Goal: Information Seeking & Learning: Find contact information

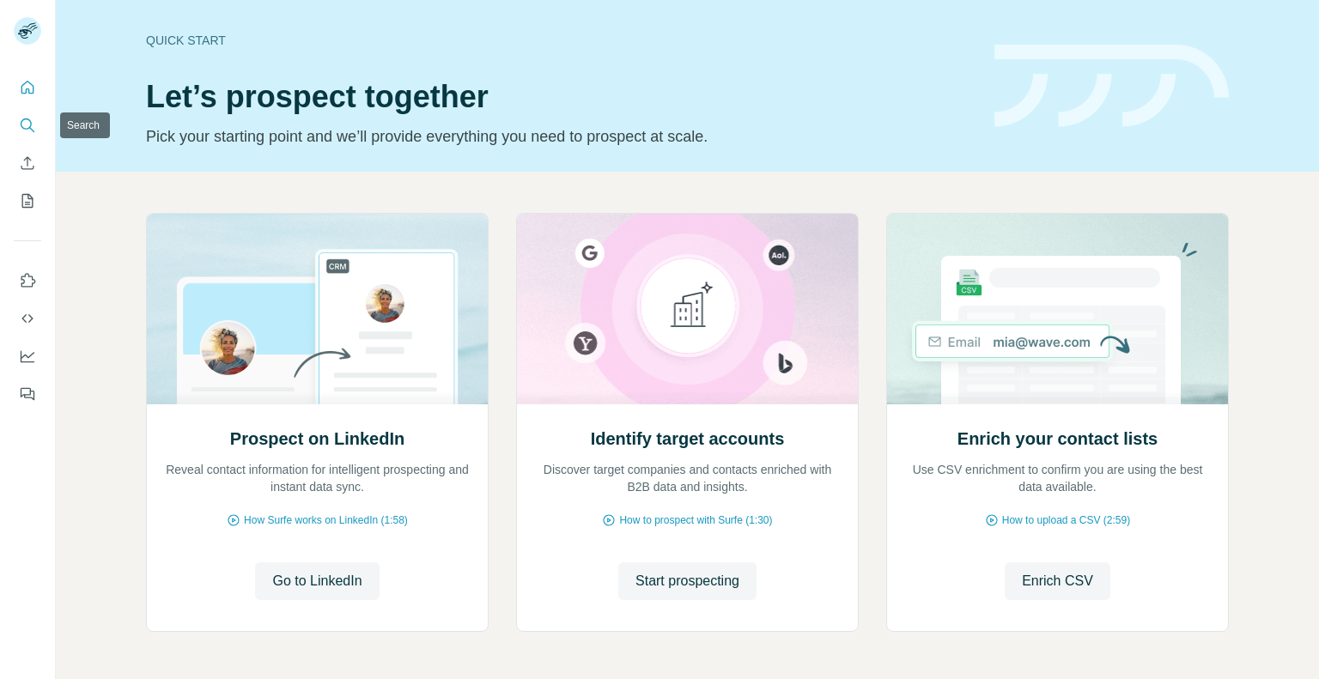
click at [26, 124] on icon "Search" at bounding box center [27, 125] width 17 height 17
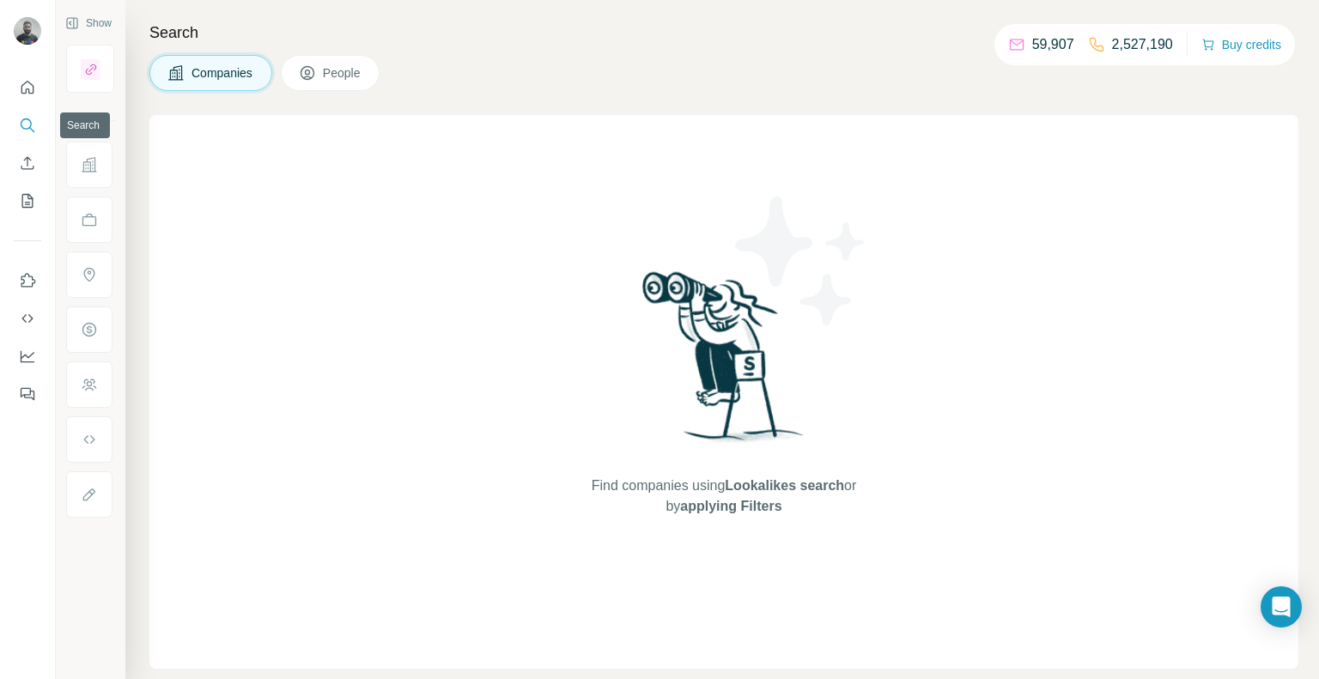
click at [23, 126] on icon "Search" at bounding box center [27, 125] width 17 height 17
click at [25, 123] on icon "Search" at bounding box center [27, 125] width 17 height 17
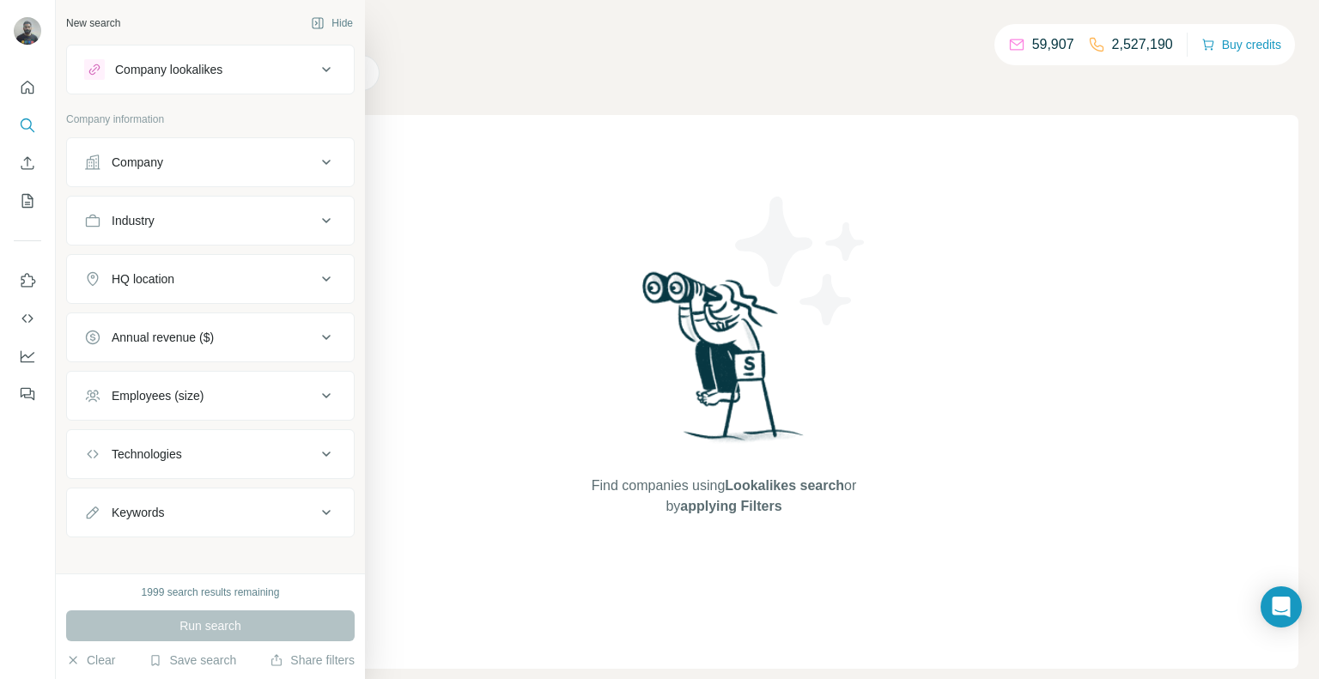
click at [146, 161] on div "Company" at bounding box center [138, 162] width 52 height 17
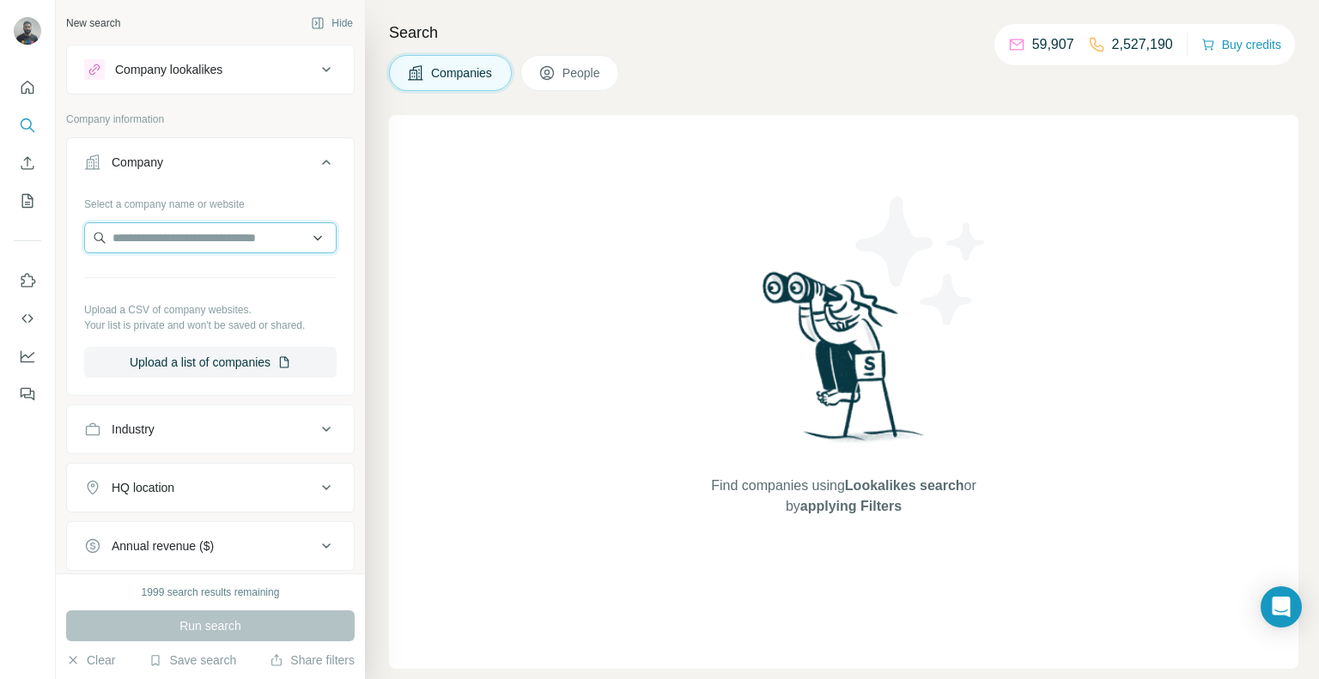
click at [210, 234] on input "text" at bounding box center [210, 237] width 253 height 31
paste input "********"
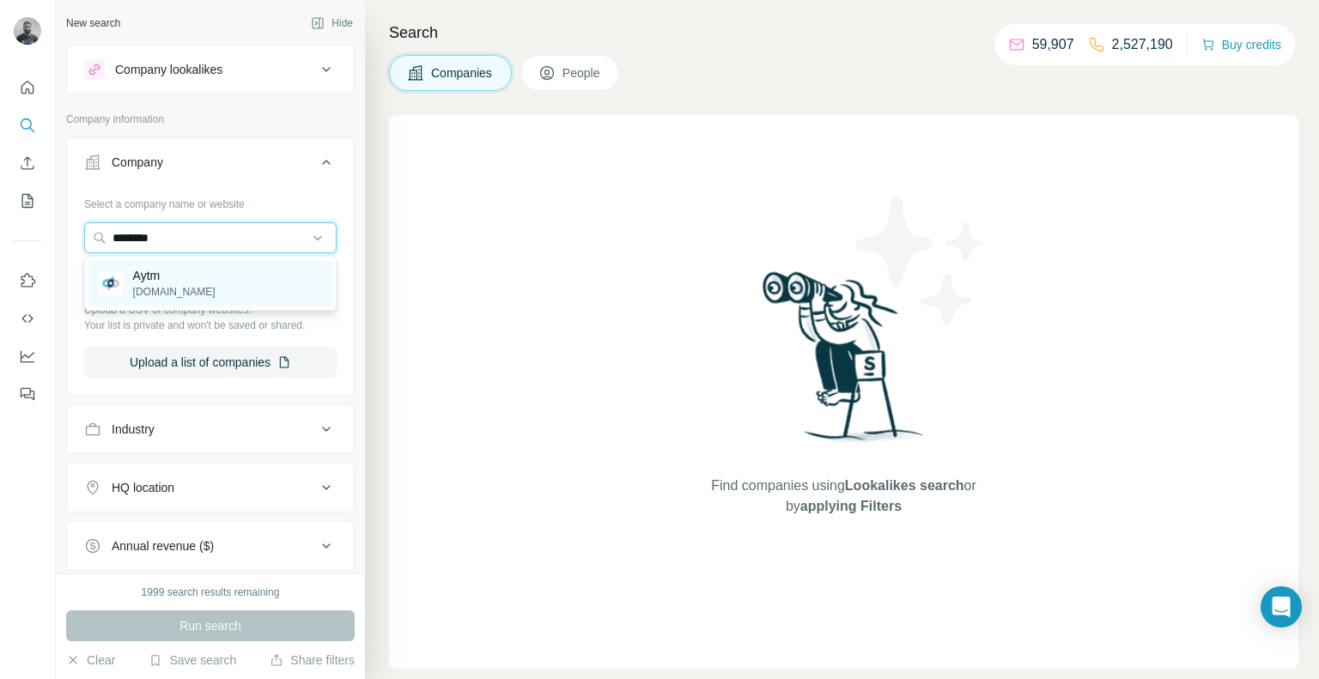
type input "********"
click at [194, 289] on div "Aytm [DOMAIN_NAME]" at bounding box center [210, 283] width 244 height 46
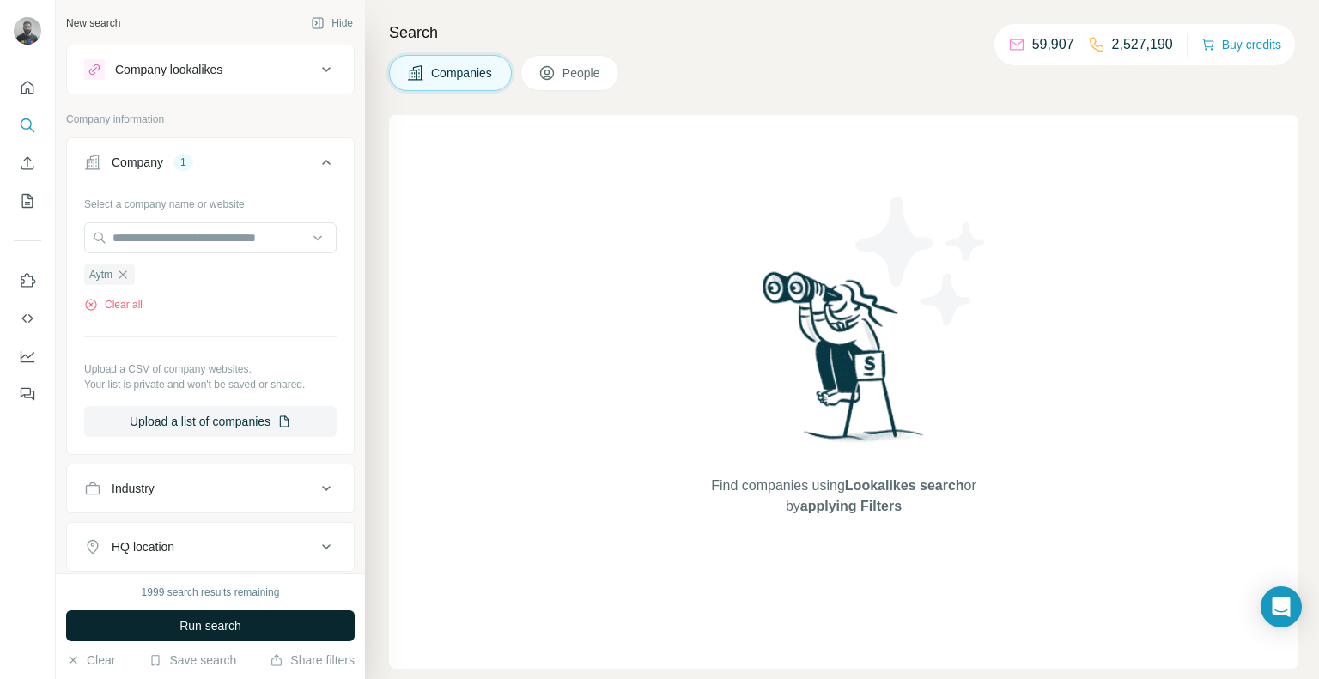
click at [236, 619] on span "Run search" at bounding box center [211, 626] width 62 height 17
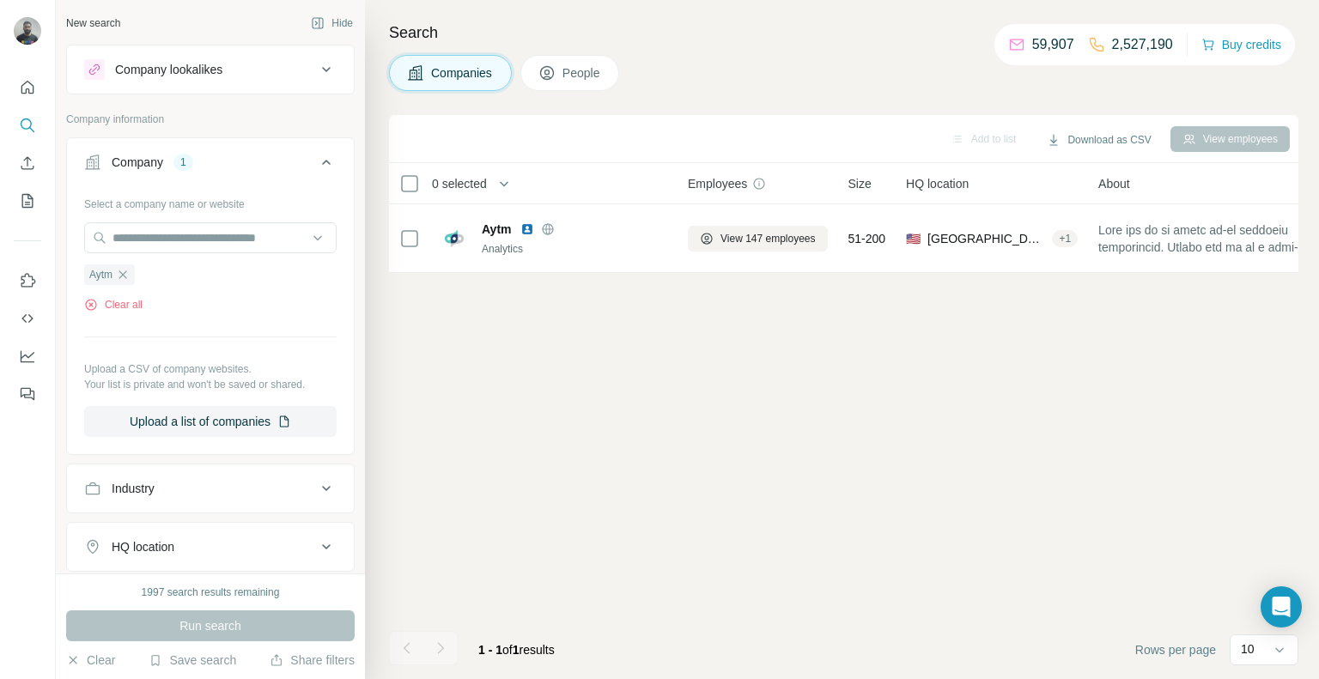
click at [574, 70] on span "People" at bounding box center [583, 72] width 40 height 17
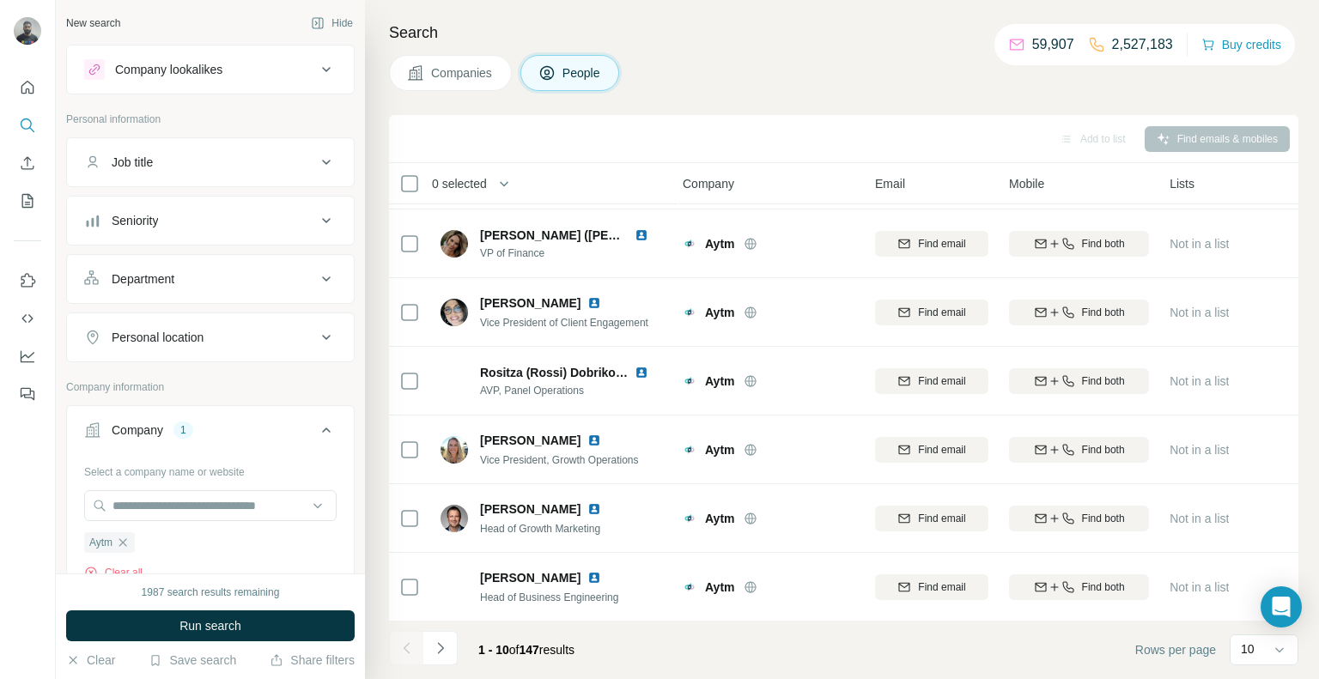
scroll to position [0, 5]
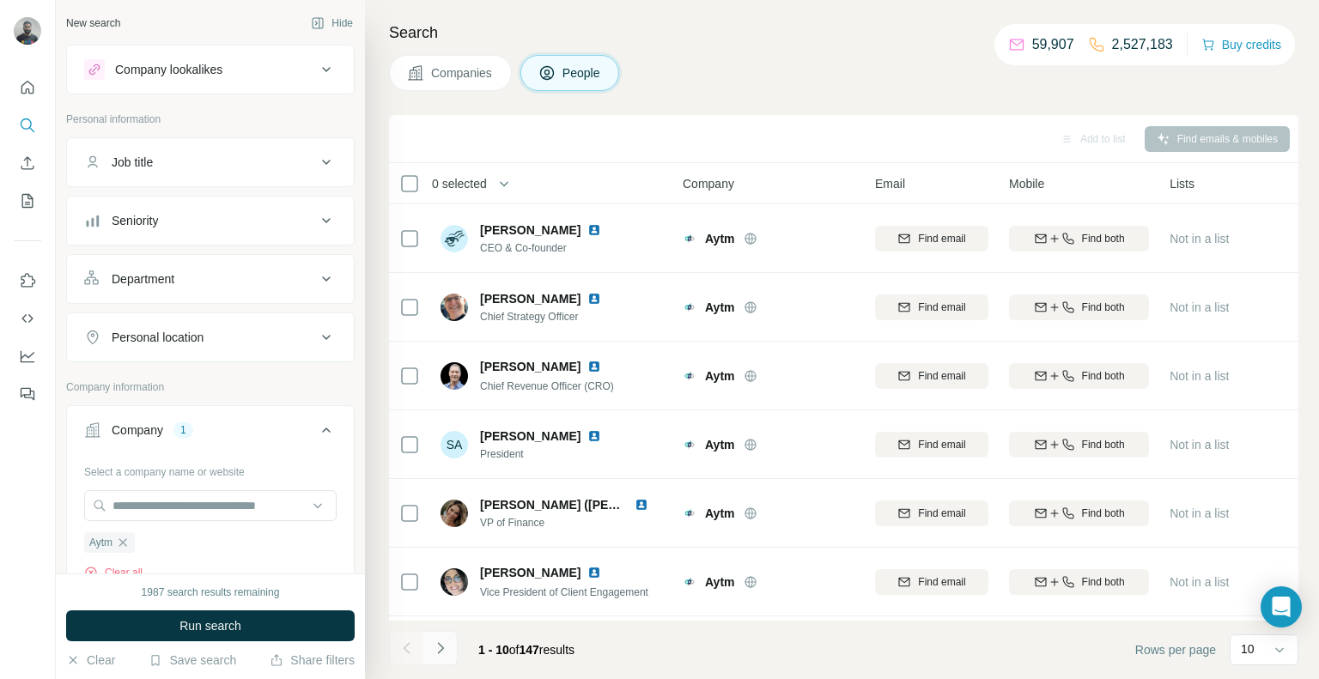
click at [432, 652] on icon "Navigate to next page" at bounding box center [440, 648] width 17 height 17
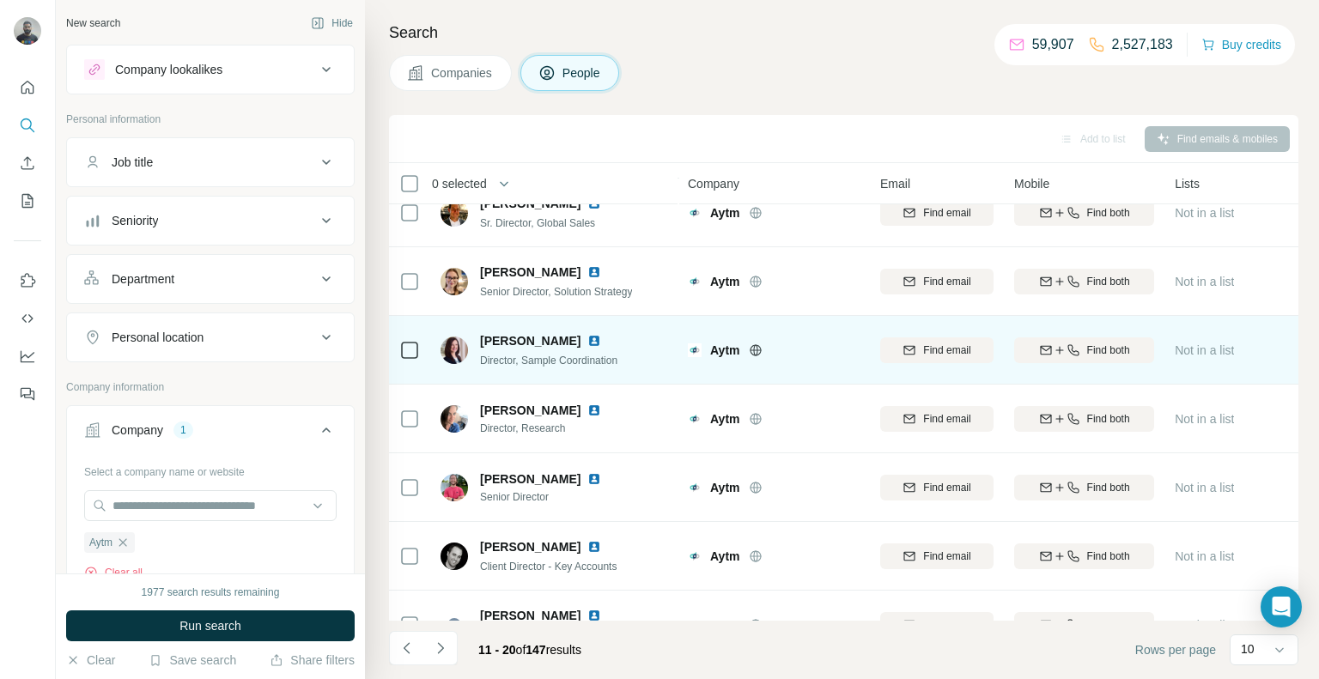
scroll to position [230, 0]
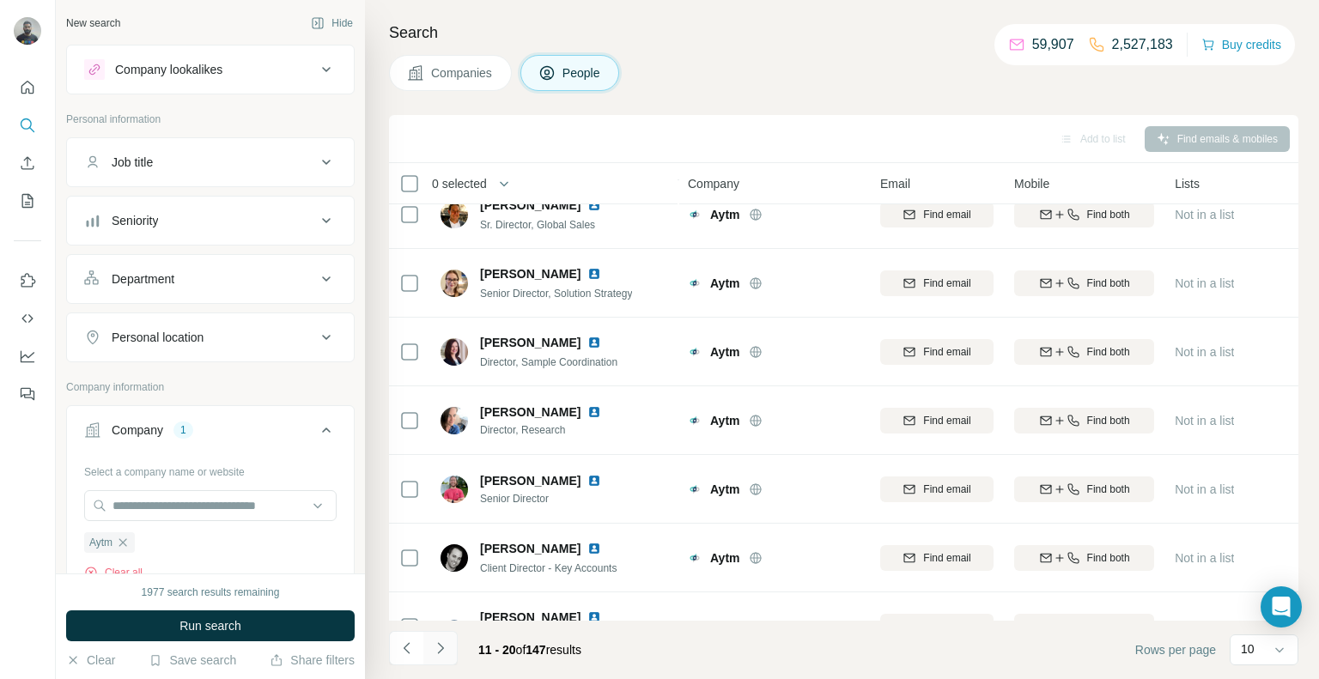
click at [437, 661] on button "Navigate to next page" at bounding box center [440, 648] width 34 height 34
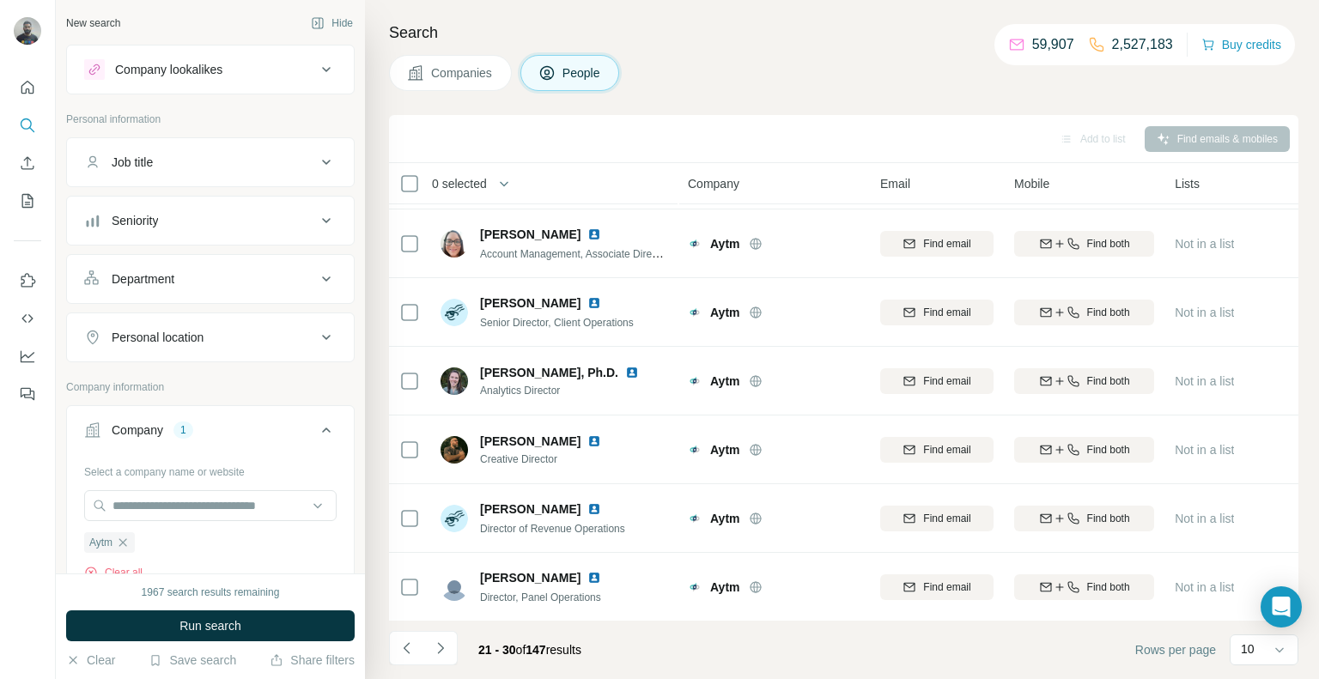
scroll to position [0, 0]
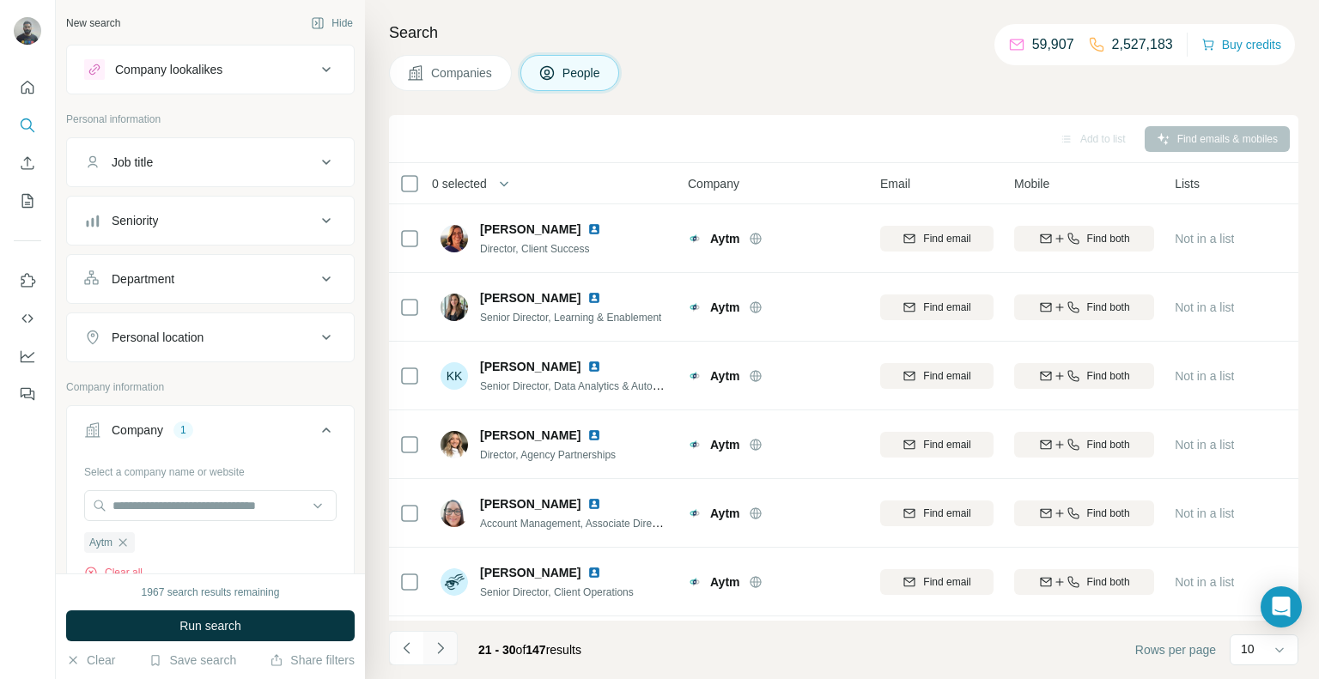
click at [451, 648] on button "Navigate to next page" at bounding box center [440, 648] width 34 height 34
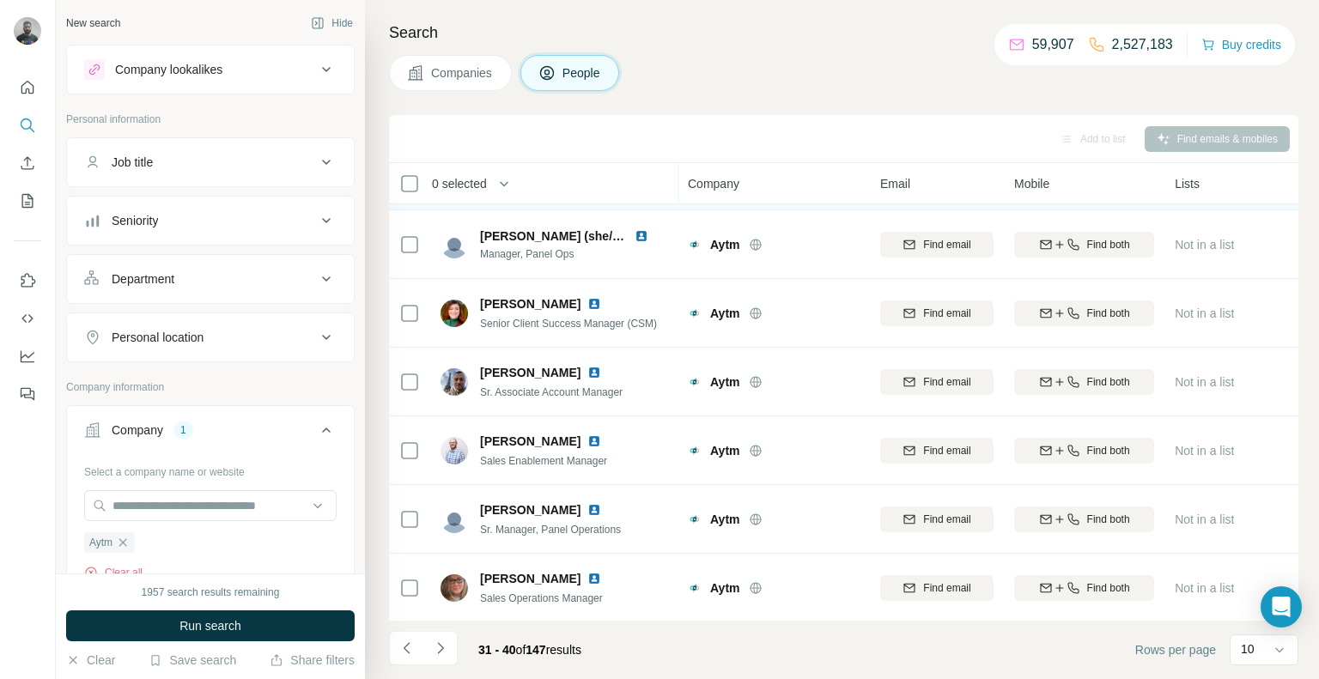
scroll to position [270, 0]
click at [158, 503] on input "text" at bounding box center [210, 505] width 253 height 31
paste input "**********"
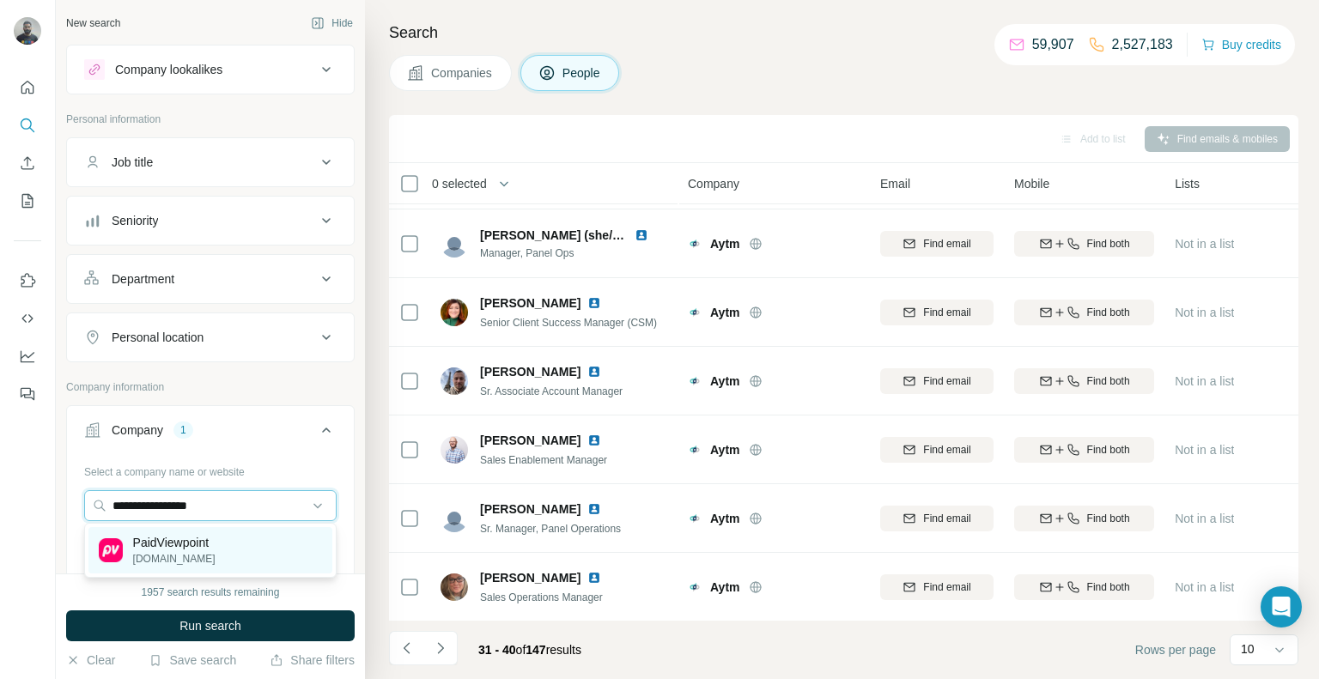
type input "**********"
click at [249, 541] on div "PaidViewpoint [DOMAIN_NAME]" at bounding box center [210, 550] width 244 height 46
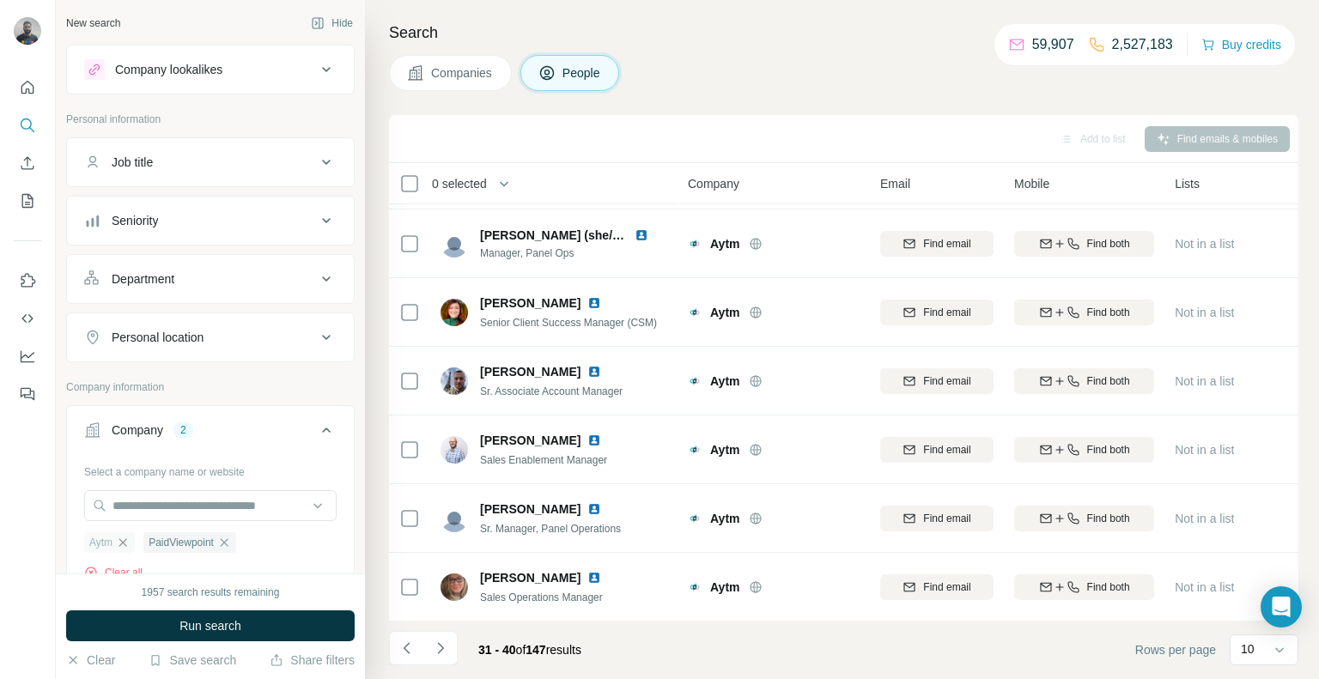
click at [122, 542] on icon "button" at bounding box center [123, 543] width 14 height 14
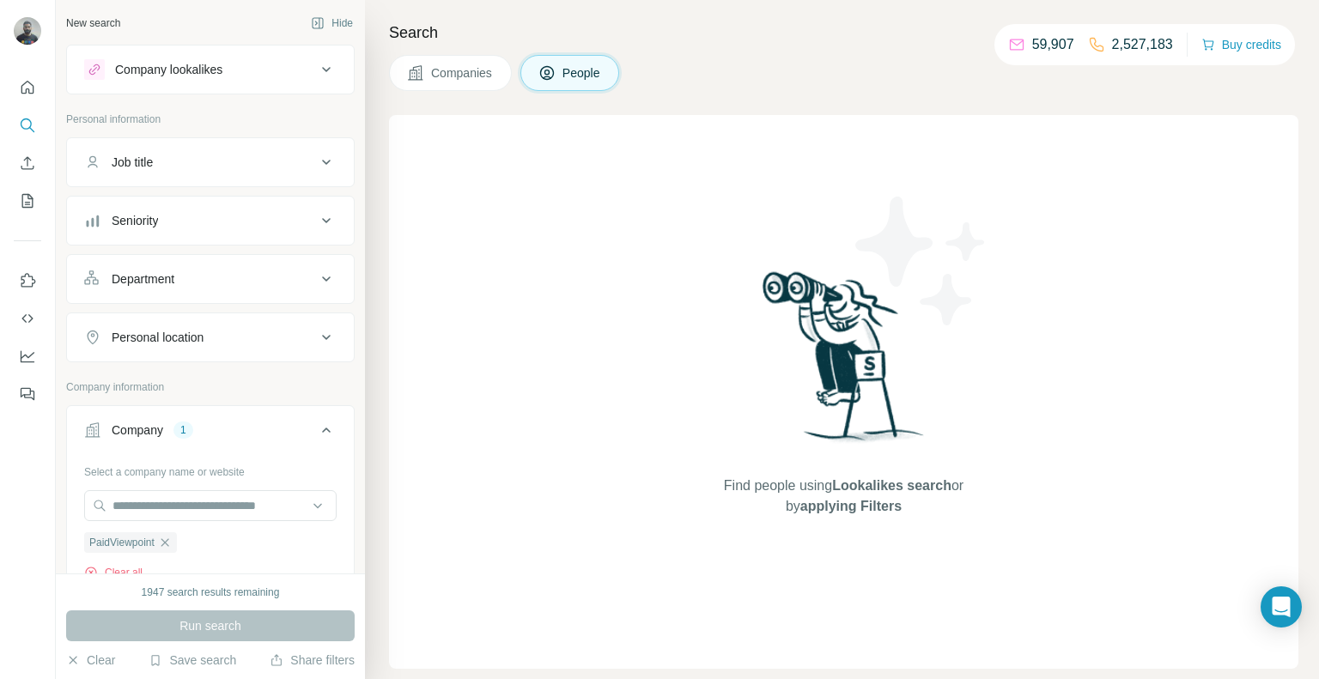
click at [456, 92] on div "Search Companies People Find people using Lookalikes search or by applying Filt…" at bounding box center [842, 339] width 954 height 679
click at [454, 76] on span "Companies" at bounding box center [462, 72] width 63 height 17
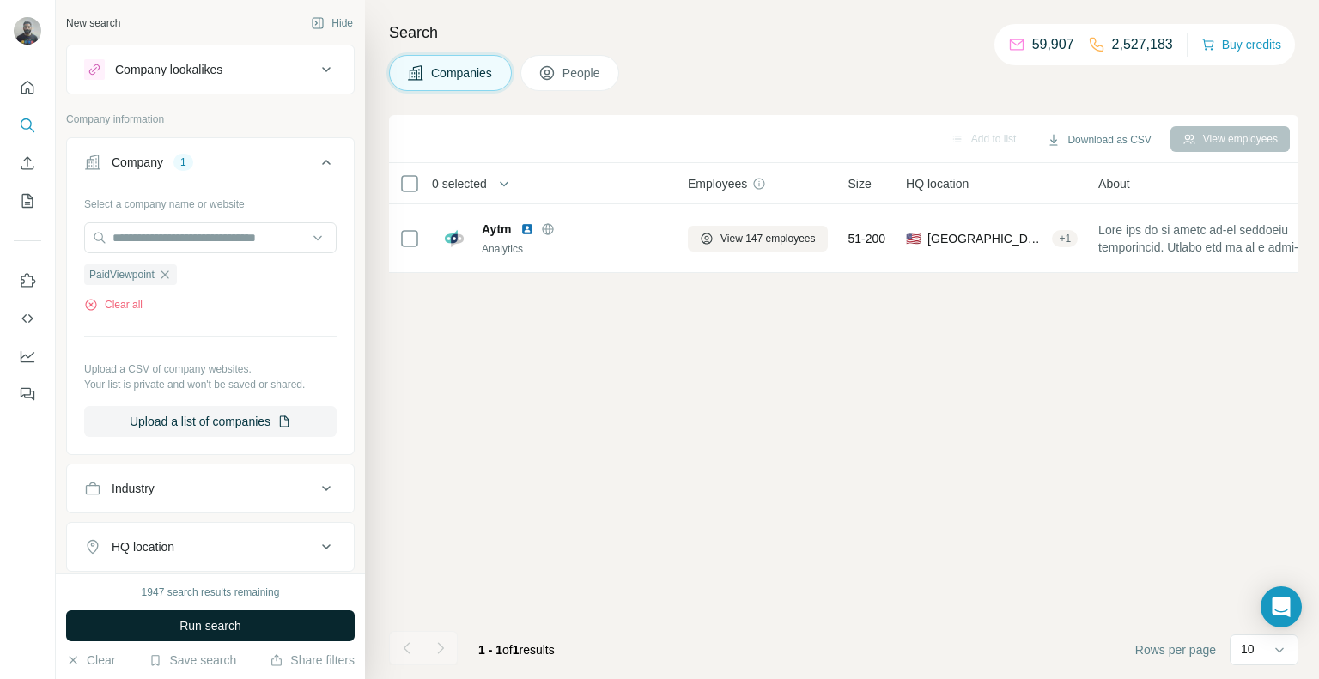
drag, startPoint x: 253, startPoint y: 612, endPoint x: 249, endPoint y: 623, distance: 11.7
click at [249, 623] on button "Run search" at bounding box center [210, 626] width 289 height 31
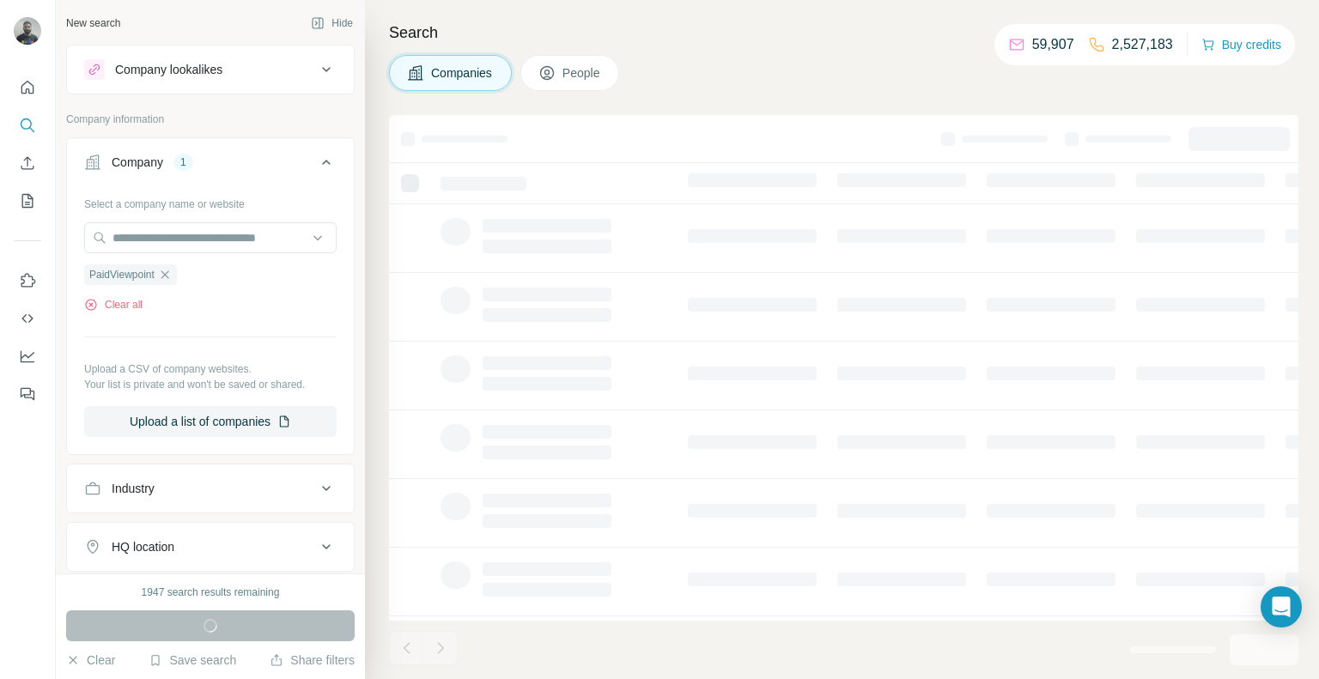
click at [249, 623] on div "Run search" at bounding box center [210, 626] width 289 height 31
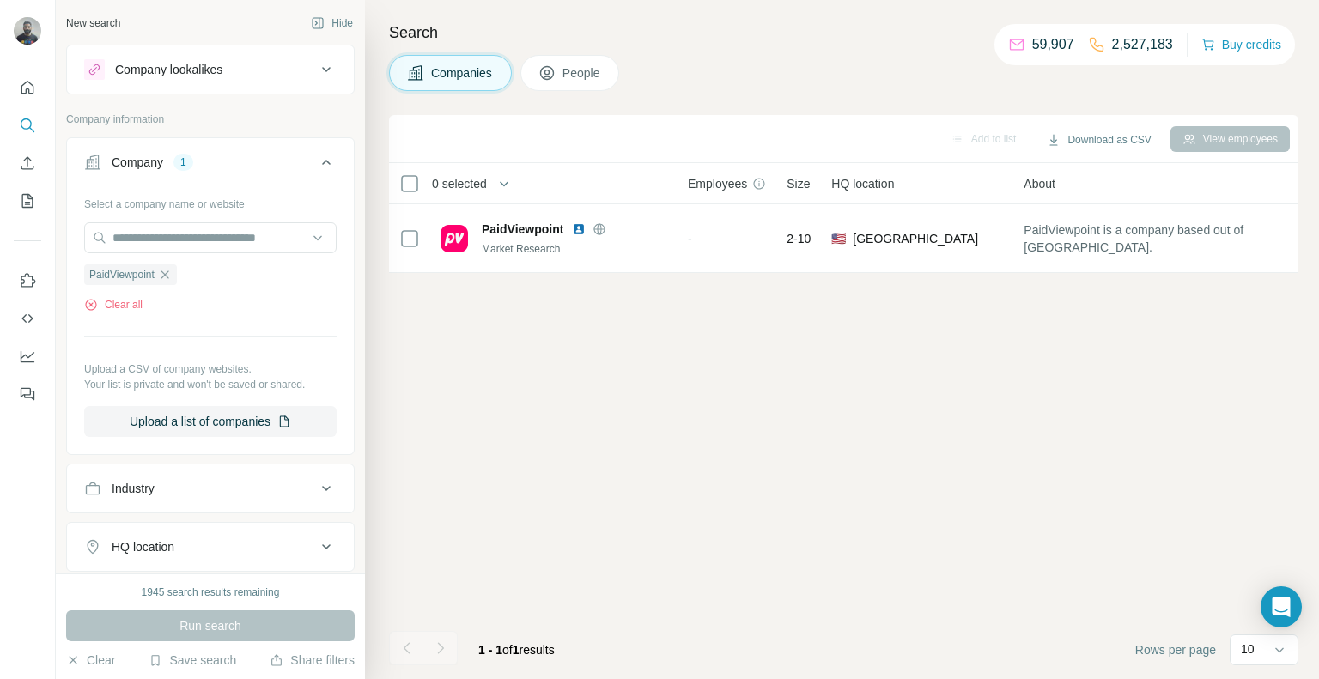
click at [568, 84] on button "People" at bounding box center [571, 73] width 100 height 36
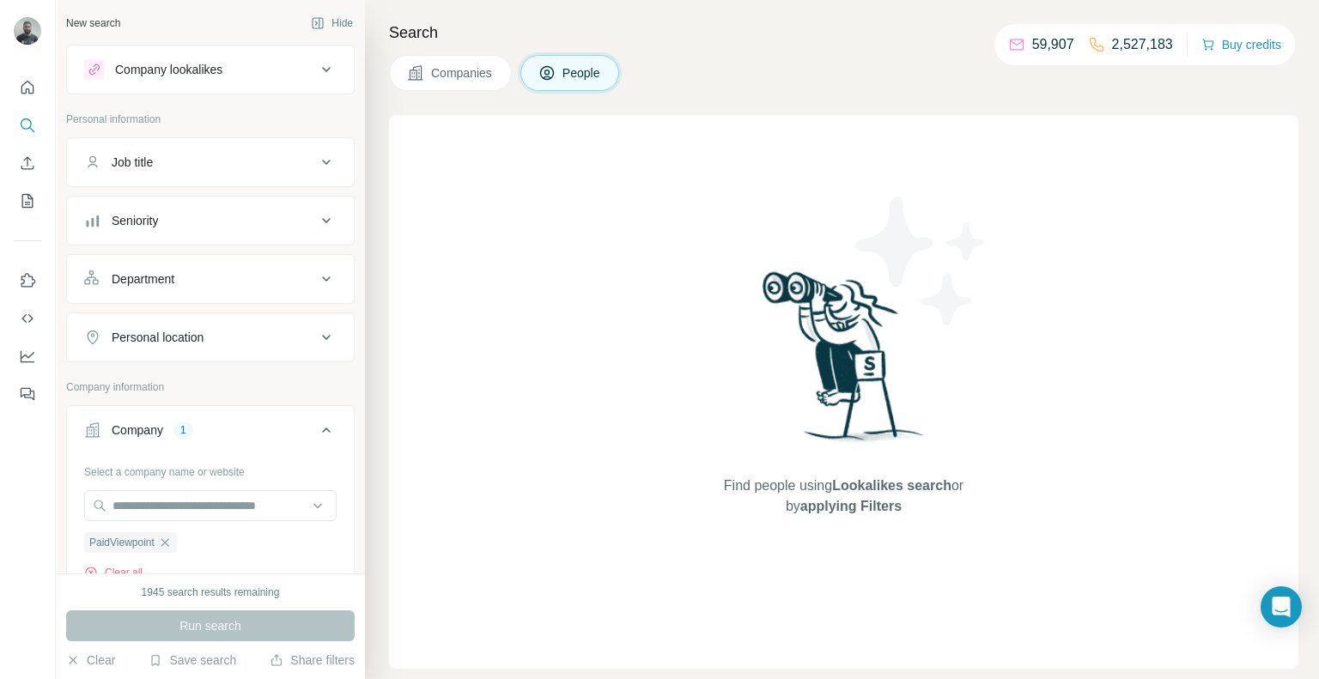
click at [488, 78] on span "Companies" at bounding box center [462, 72] width 63 height 17
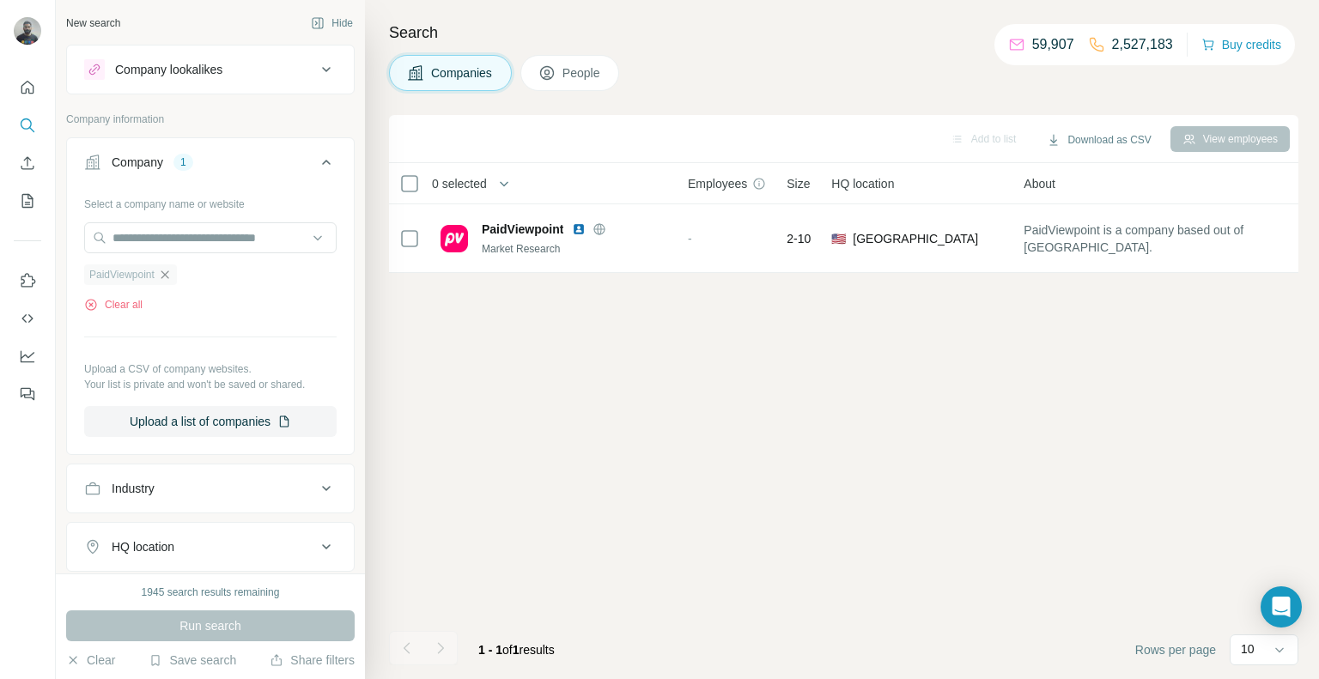
click at [169, 271] on icon "button" at bounding box center [165, 275] width 14 height 14
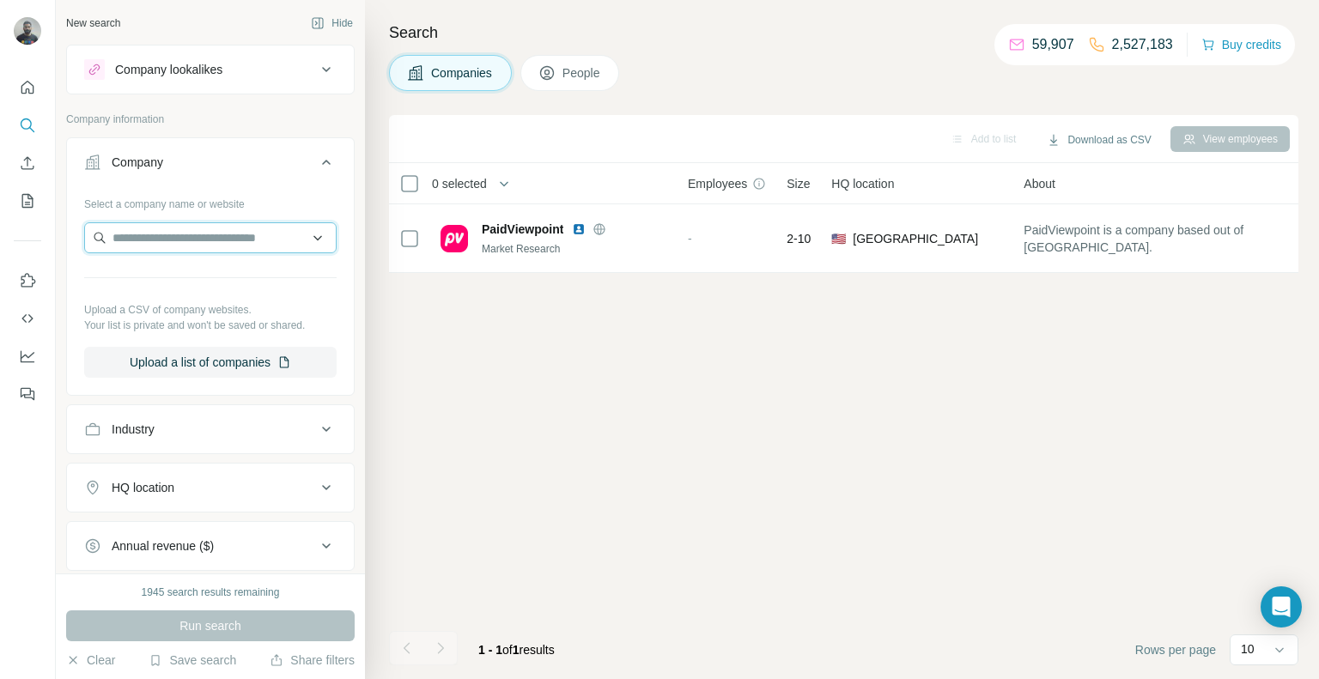
click at [167, 241] on input "text" at bounding box center [210, 237] width 253 height 31
paste input "********"
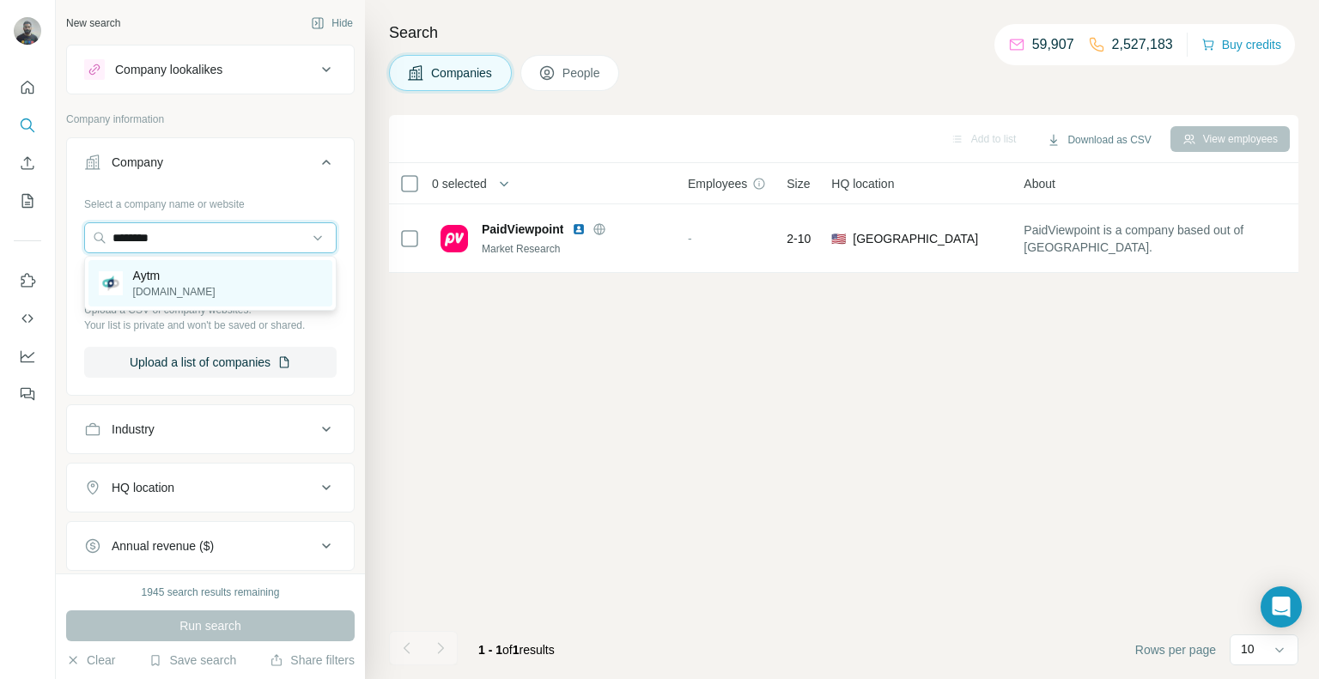
type input "********"
click at [198, 288] on div "Aytm [DOMAIN_NAME]" at bounding box center [210, 283] width 244 height 46
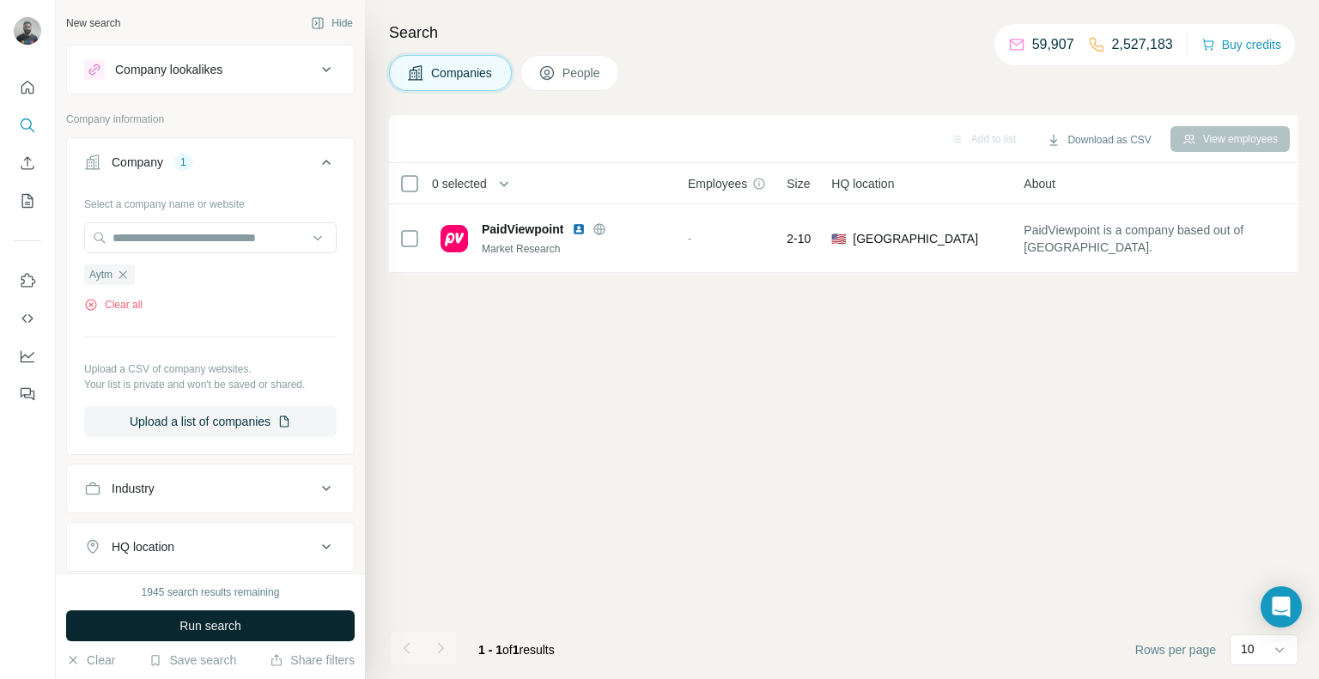
click at [219, 625] on span "Run search" at bounding box center [211, 626] width 62 height 17
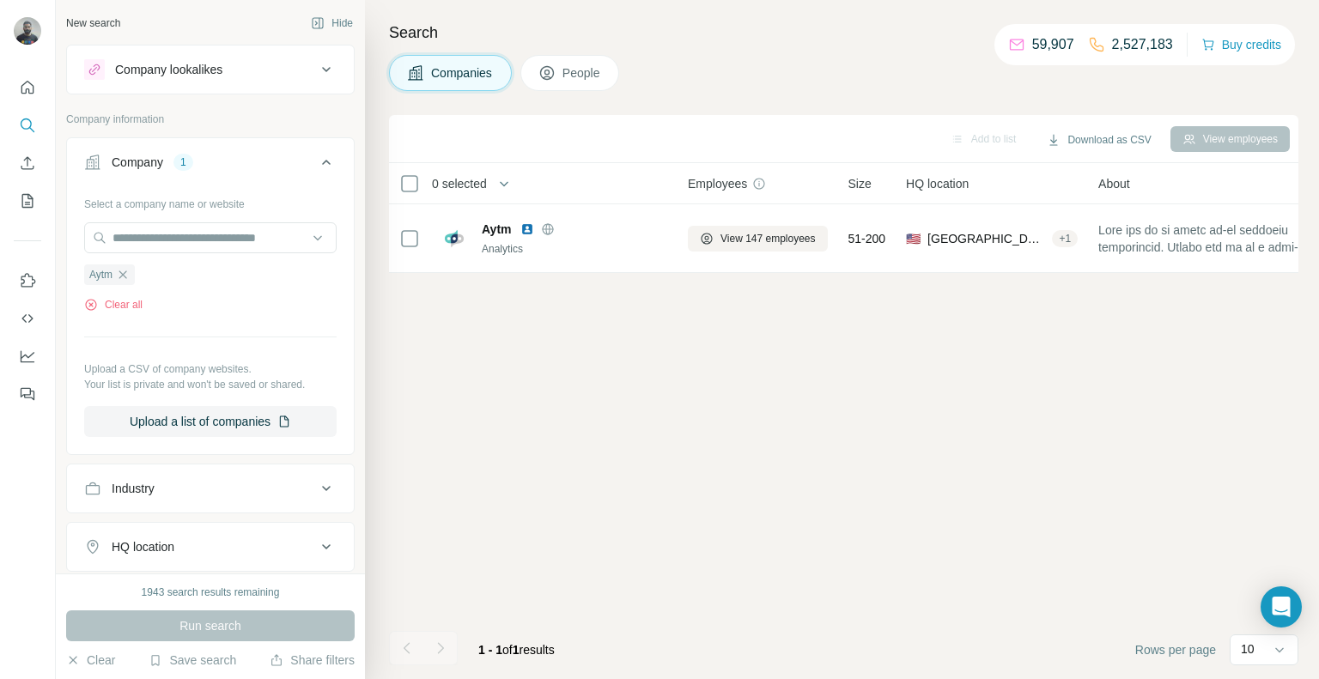
click at [563, 80] on button "People" at bounding box center [571, 73] width 100 height 36
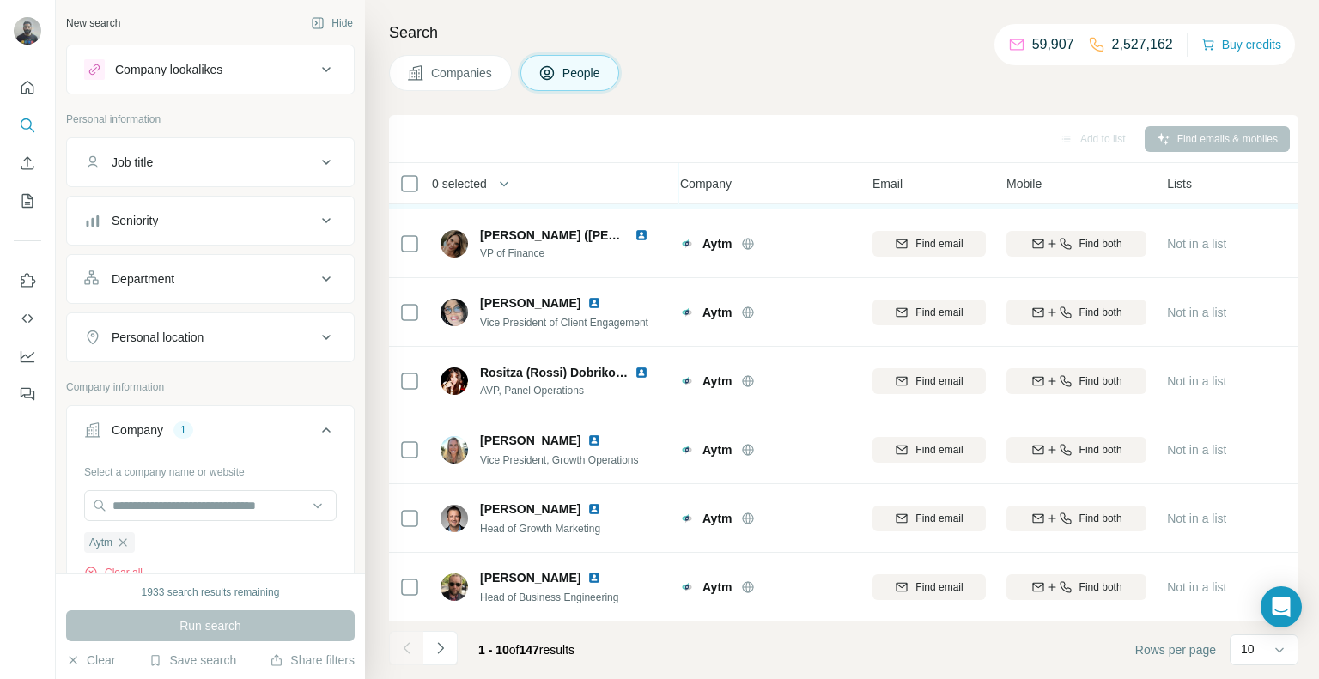
scroll to position [0, 8]
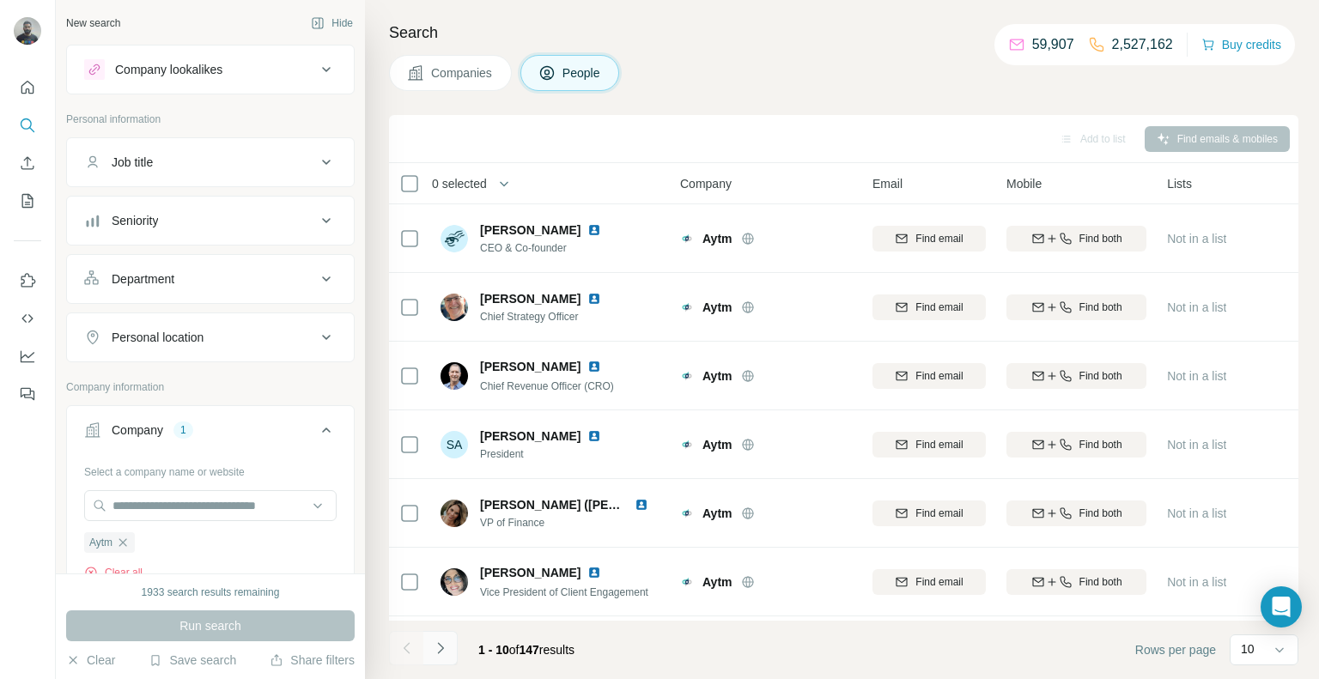
click at [440, 643] on icon "Navigate to next page" at bounding box center [440, 648] width 17 height 17
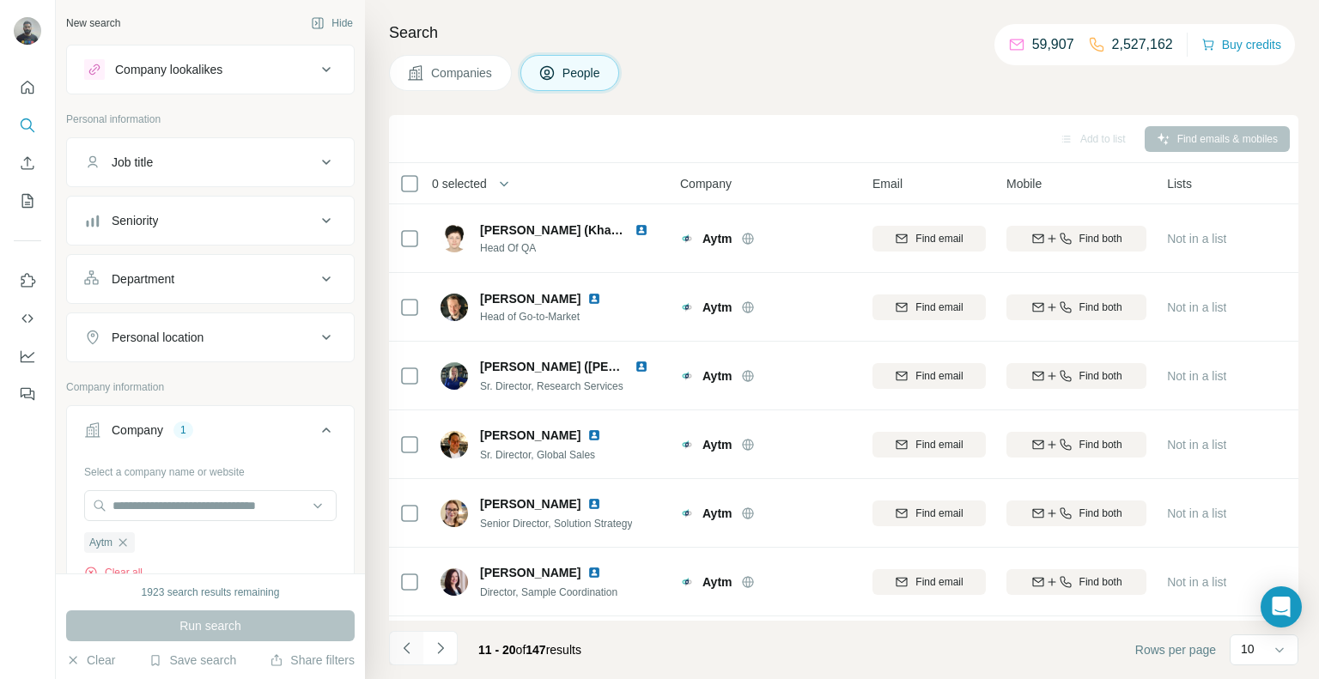
click at [412, 653] on icon "Navigate to previous page" at bounding box center [407, 648] width 17 height 17
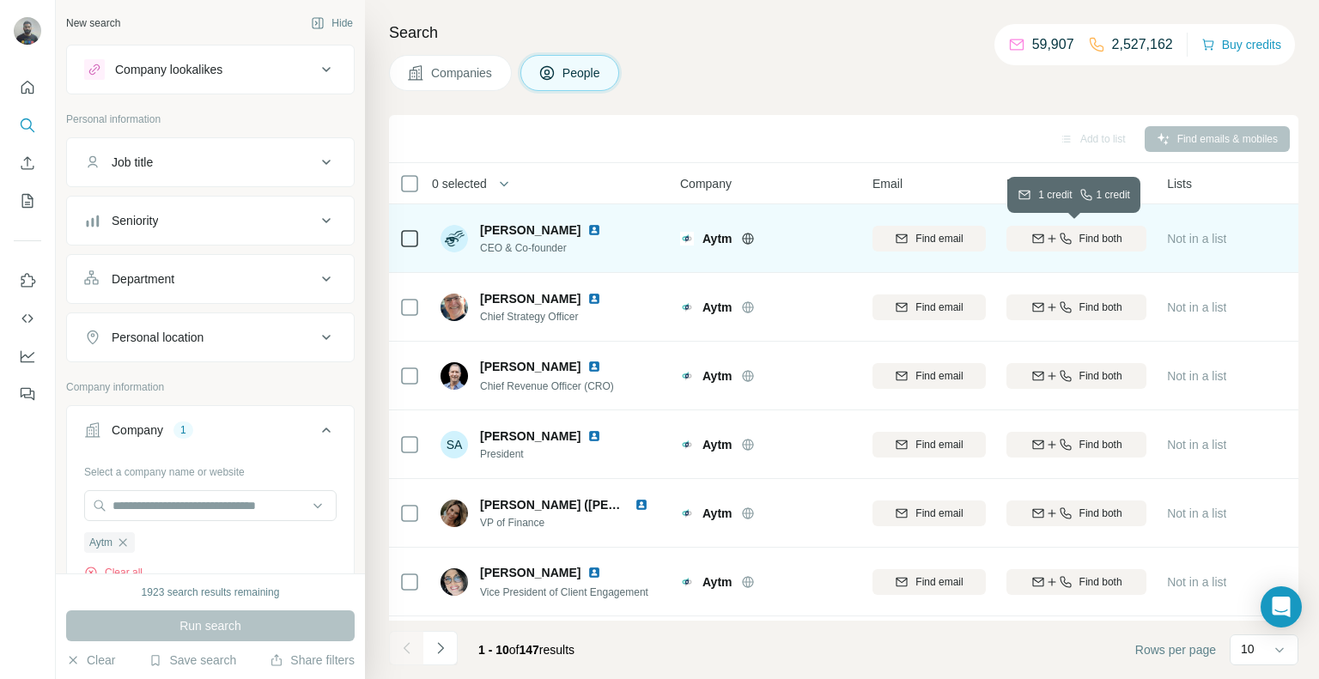
click at [1050, 243] on icon "button" at bounding box center [1052, 239] width 14 height 14
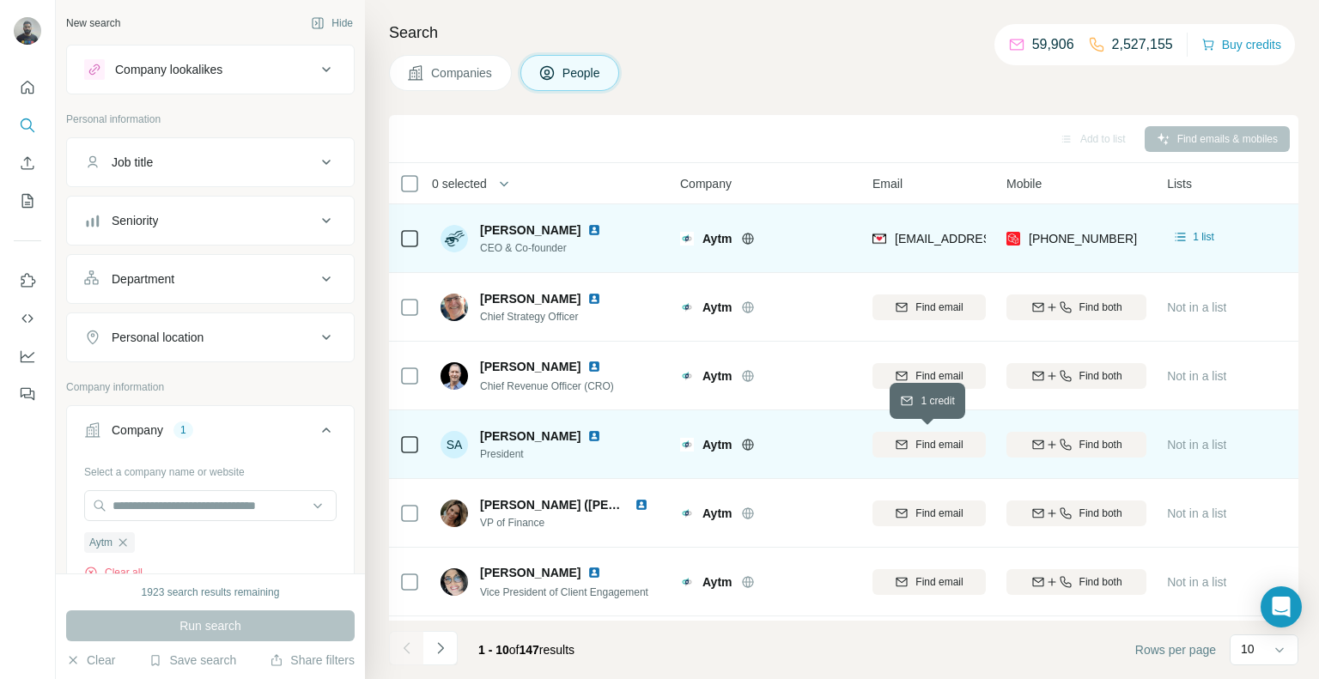
click at [977, 449] on div "Find email" at bounding box center [929, 444] width 113 height 15
click at [1124, 240] on div "[PHONE_NUMBER]" at bounding box center [1077, 238] width 140 height 47
copy tr "[PHONE_NUMBER]"
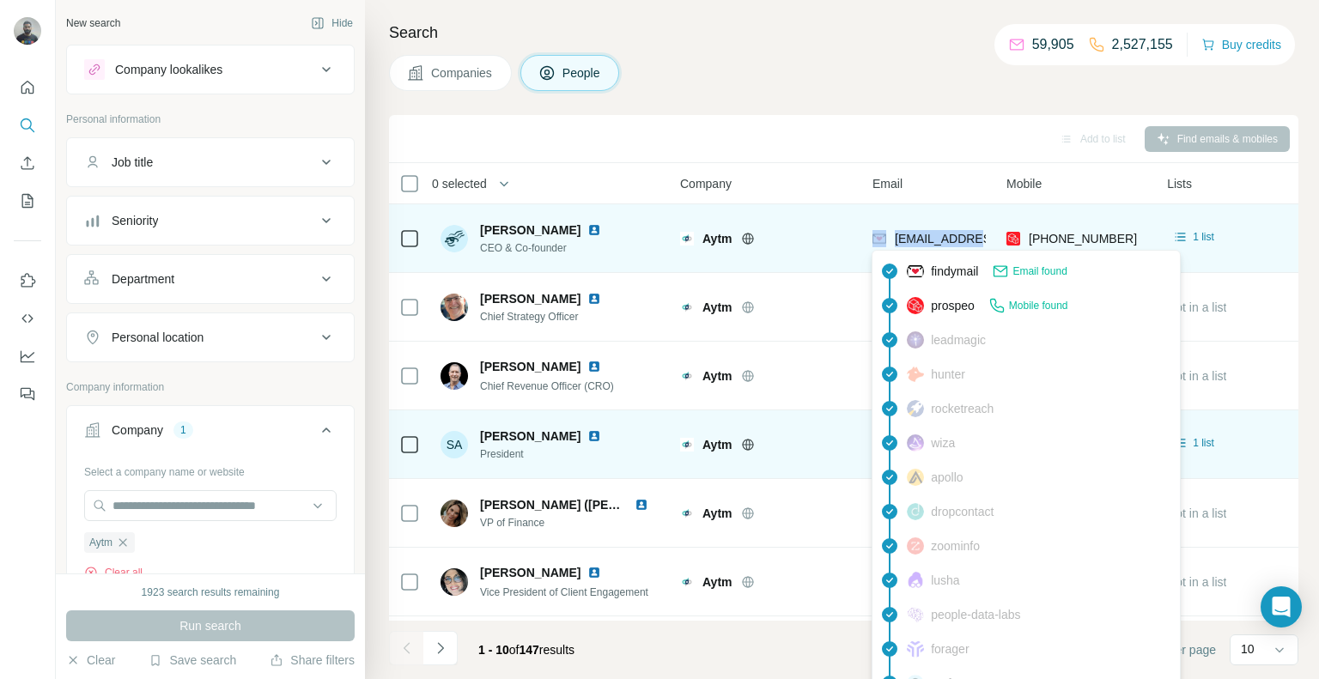
drag, startPoint x: 984, startPoint y: 238, endPoint x: 882, endPoint y: 242, distance: 102.3
click at [882, 242] on div "[EMAIL_ADDRESS][DOMAIN_NAME]" at bounding box center [929, 238] width 113 height 47
copy div "[EMAIL_ADDRESS][DOMAIN_NAME]"
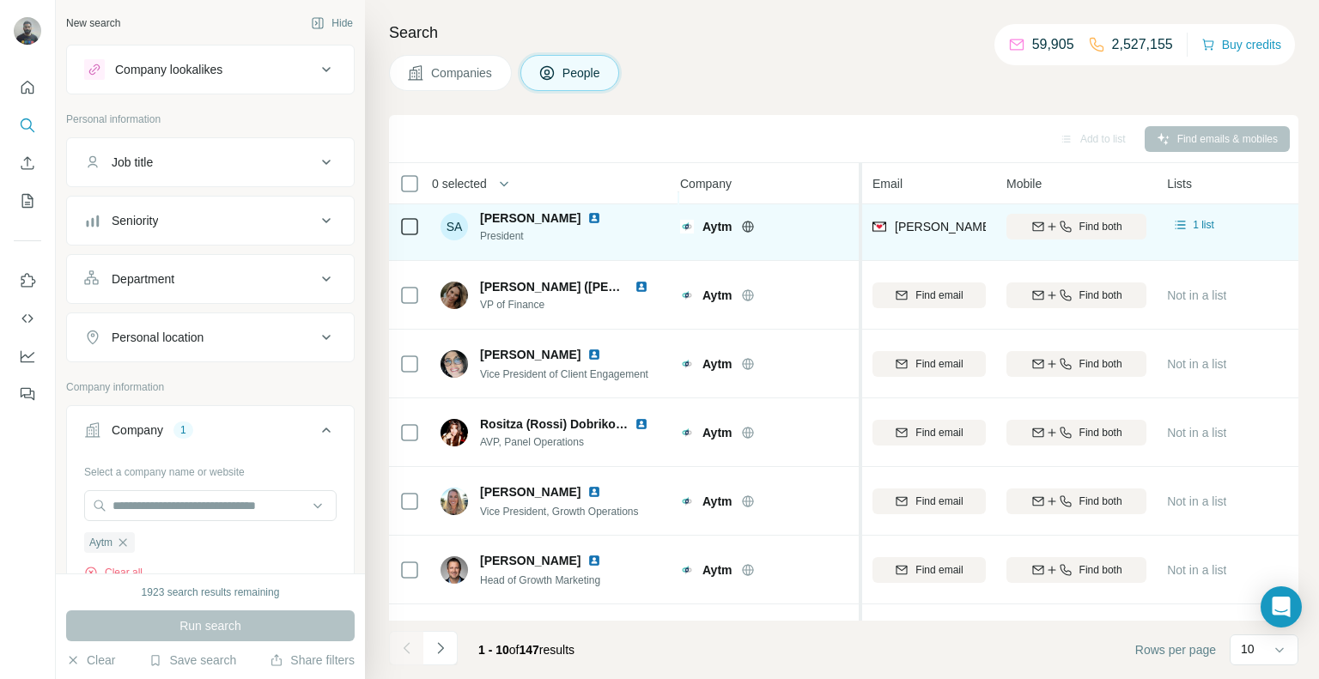
scroll to position [270, 8]
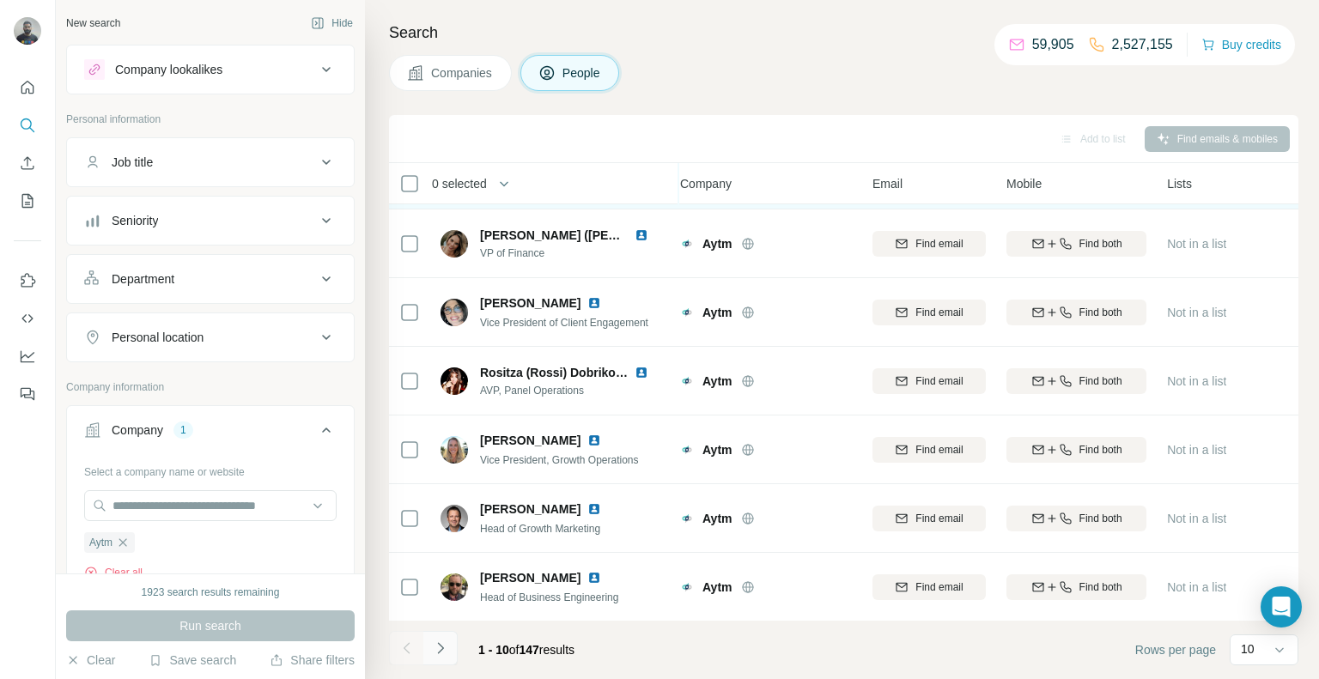
click at [436, 655] on icon "Navigate to next page" at bounding box center [440, 648] width 17 height 17
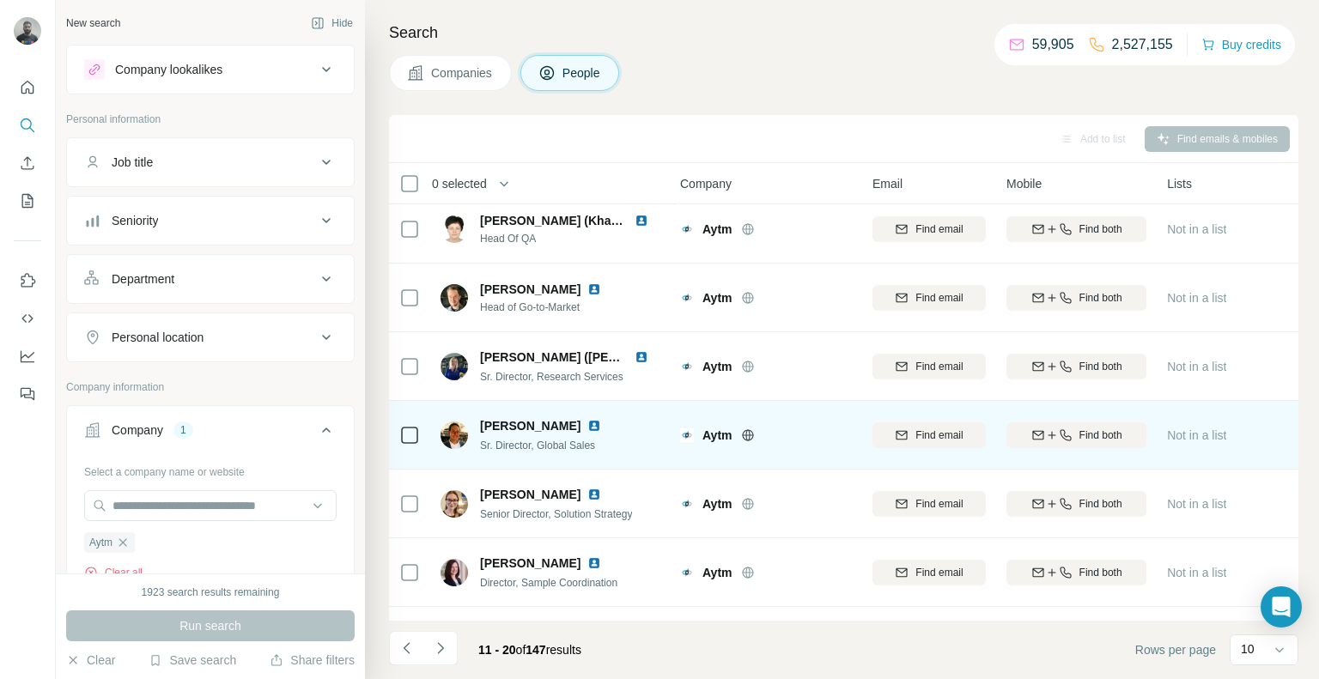
scroll to position [0, 8]
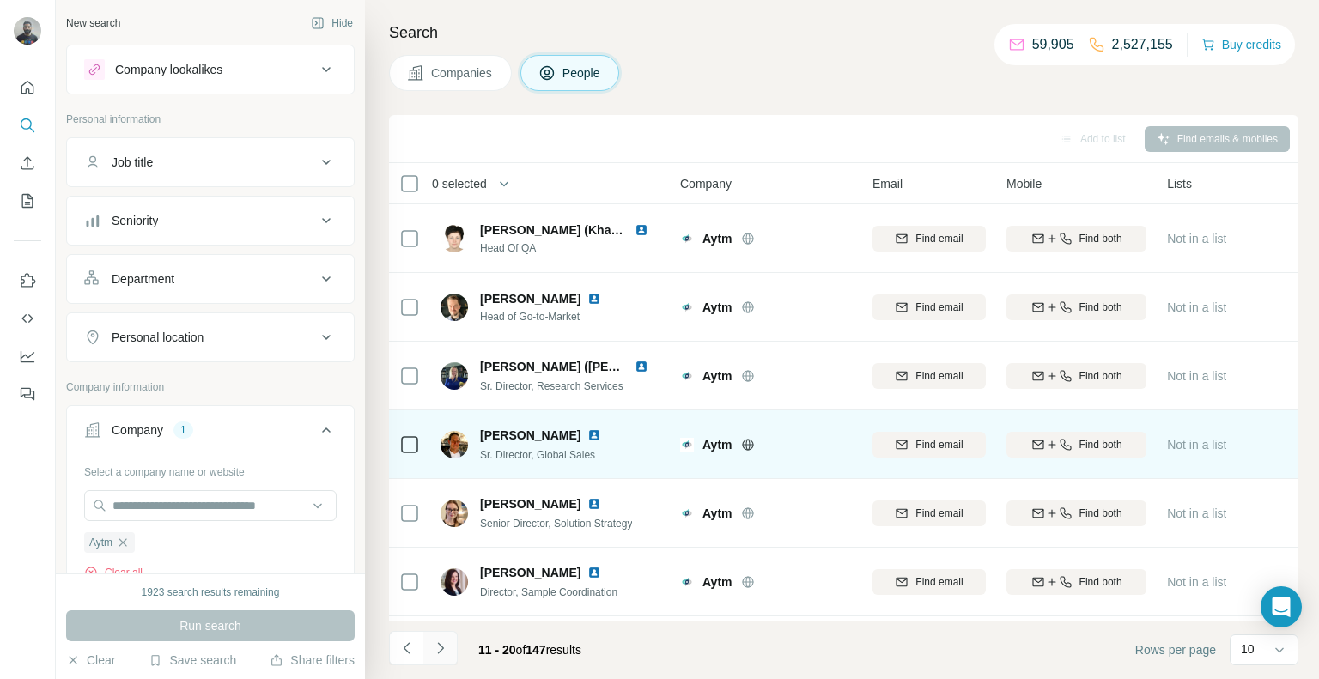
click at [452, 649] on button "Navigate to next page" at bounding box center [440, 648] width 34 height 34
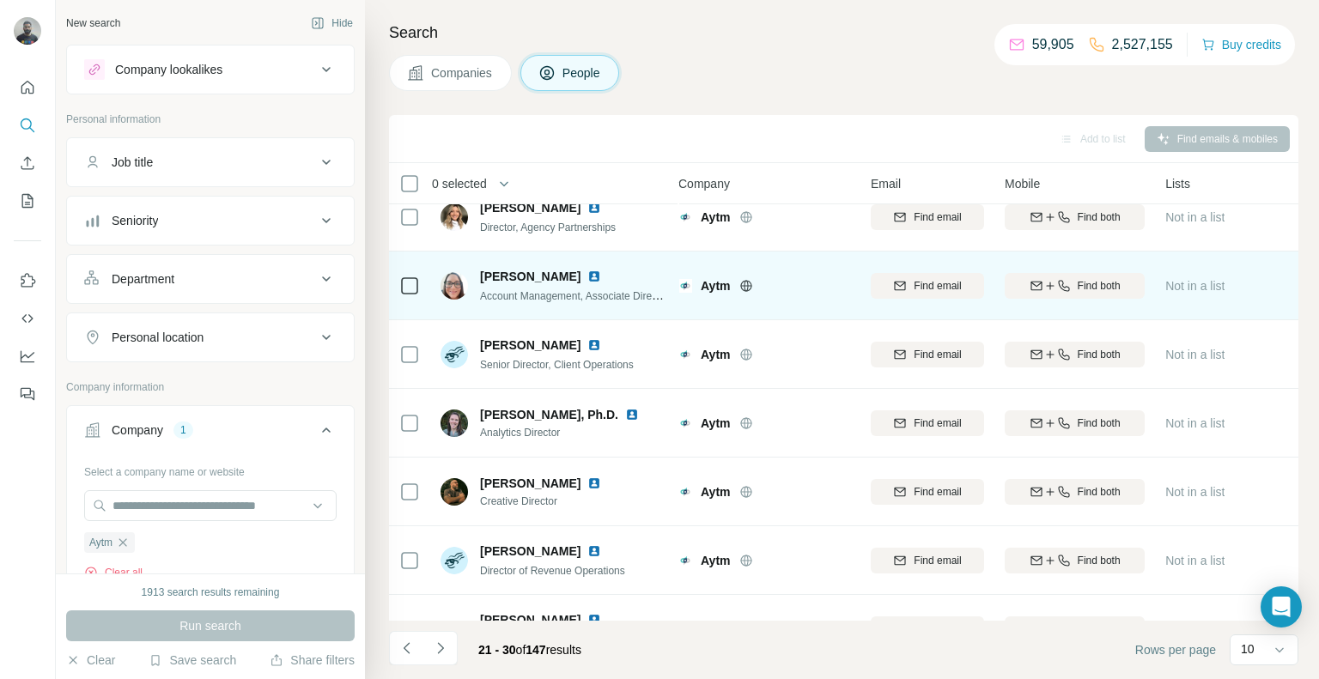
scroll to position [270, 11]
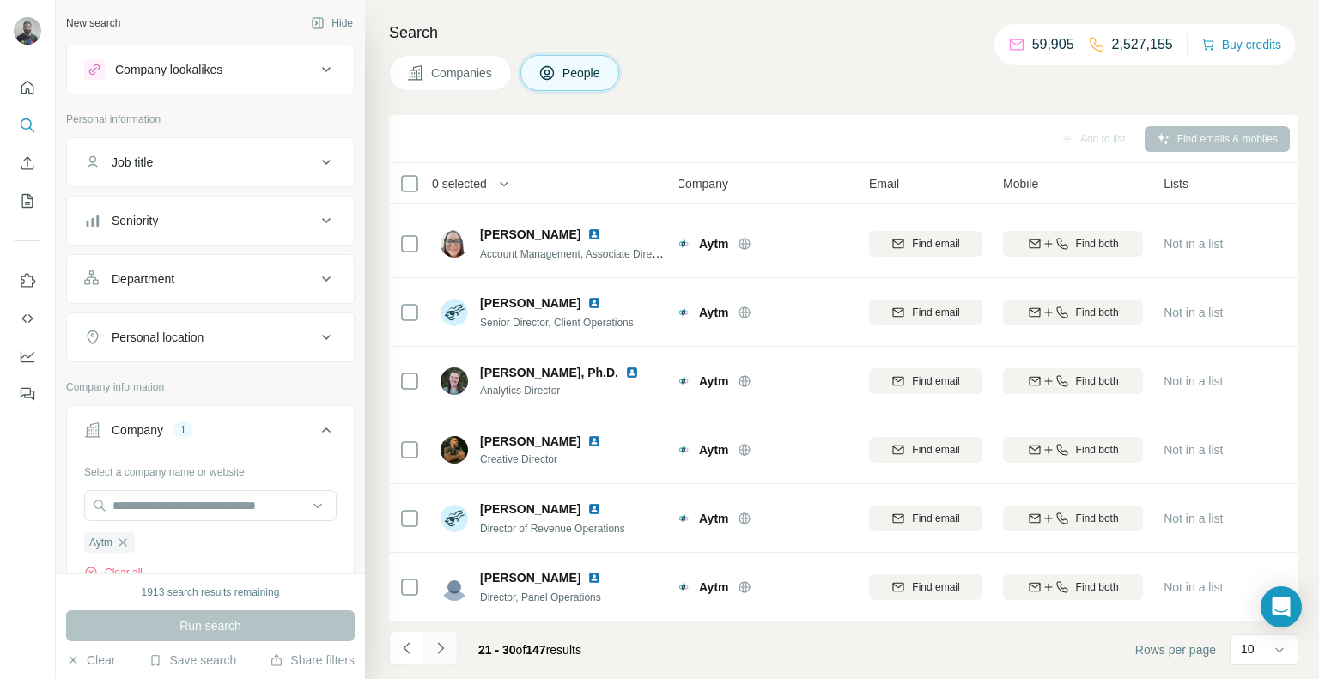
click at [442, 656] on icon "Navigate to next page" at bounding box center [440, 648] width 17 height 17
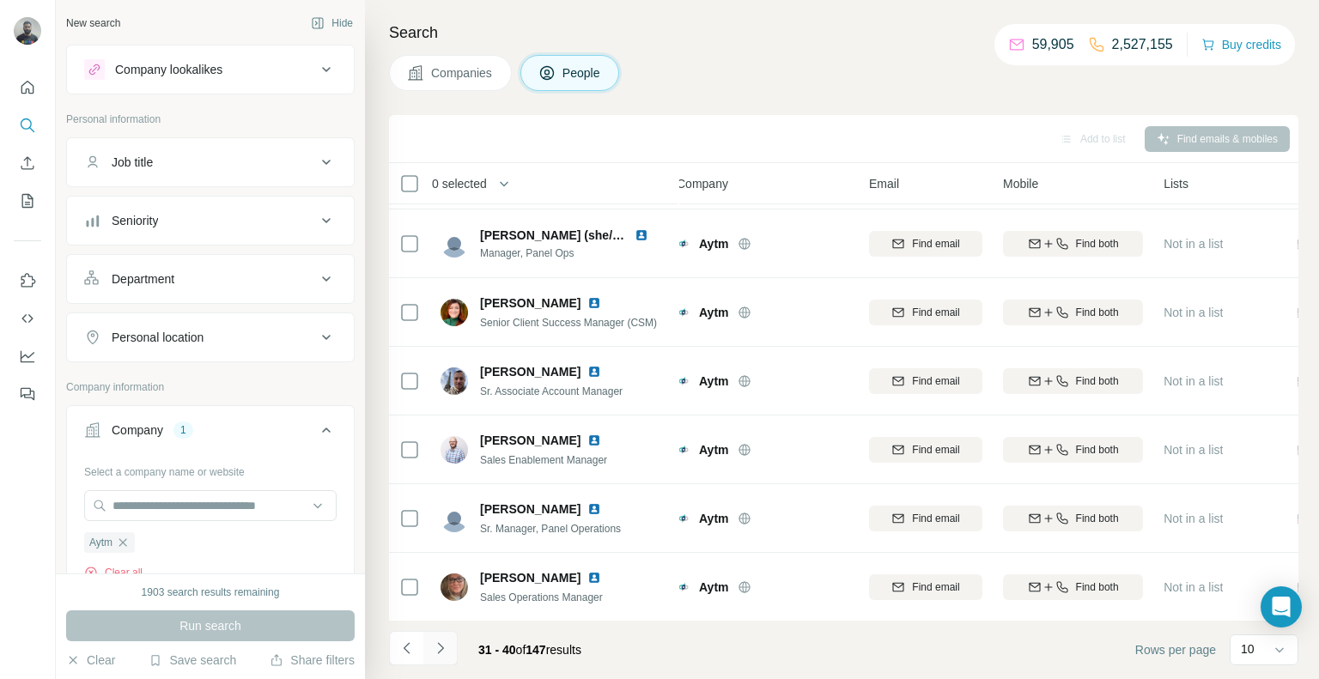
click at [440, 655] on icon "Navigate to next page" at bounding box center [440, 648] width 17 height 17
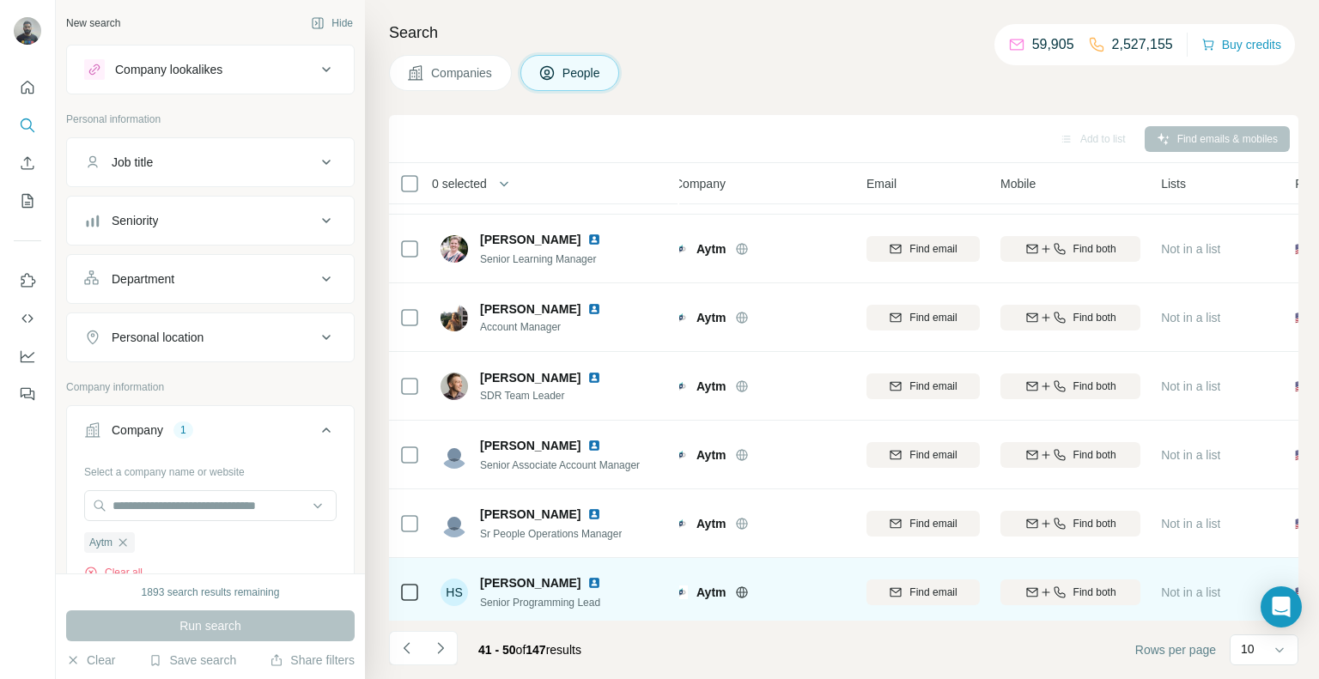
scroll to position [270, 14]
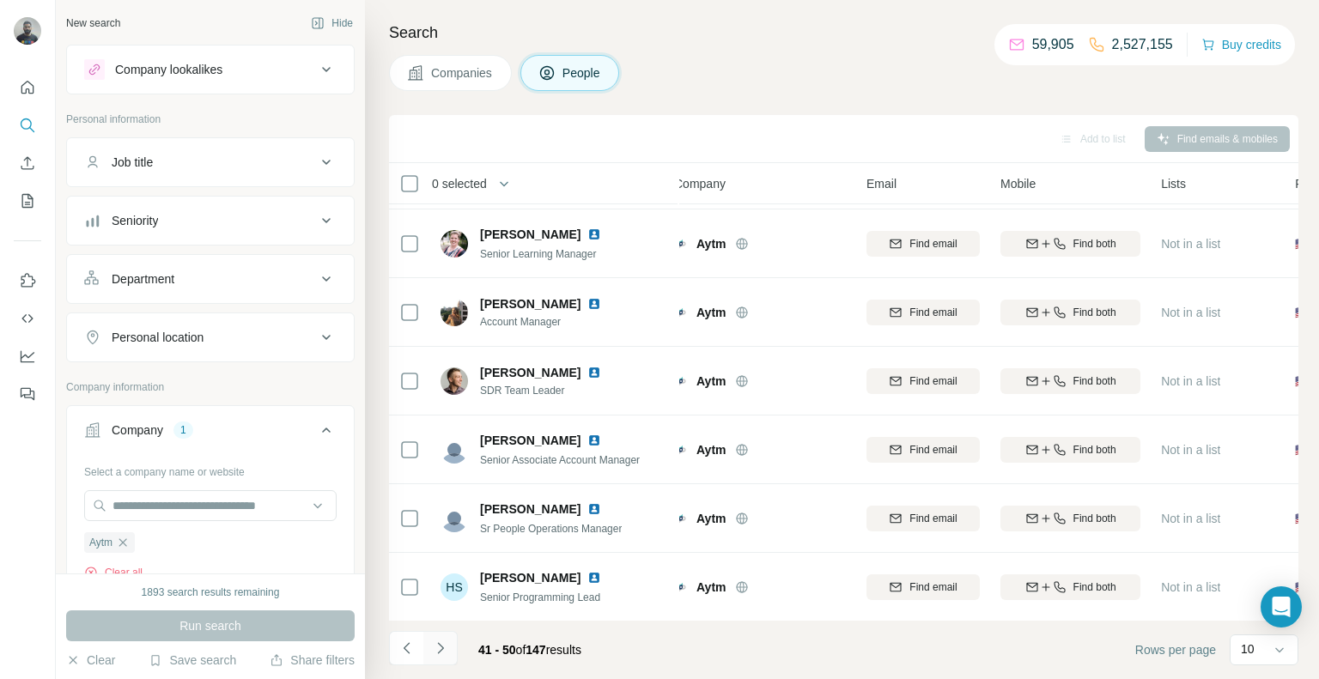
click at [438, 660] on button "Navigate to next page" at bounding box center [440, 648] width 34 height 34
click at [438, 650] on icon "Navigate to next page" at bounding box center [440, 648] width 17 height 17
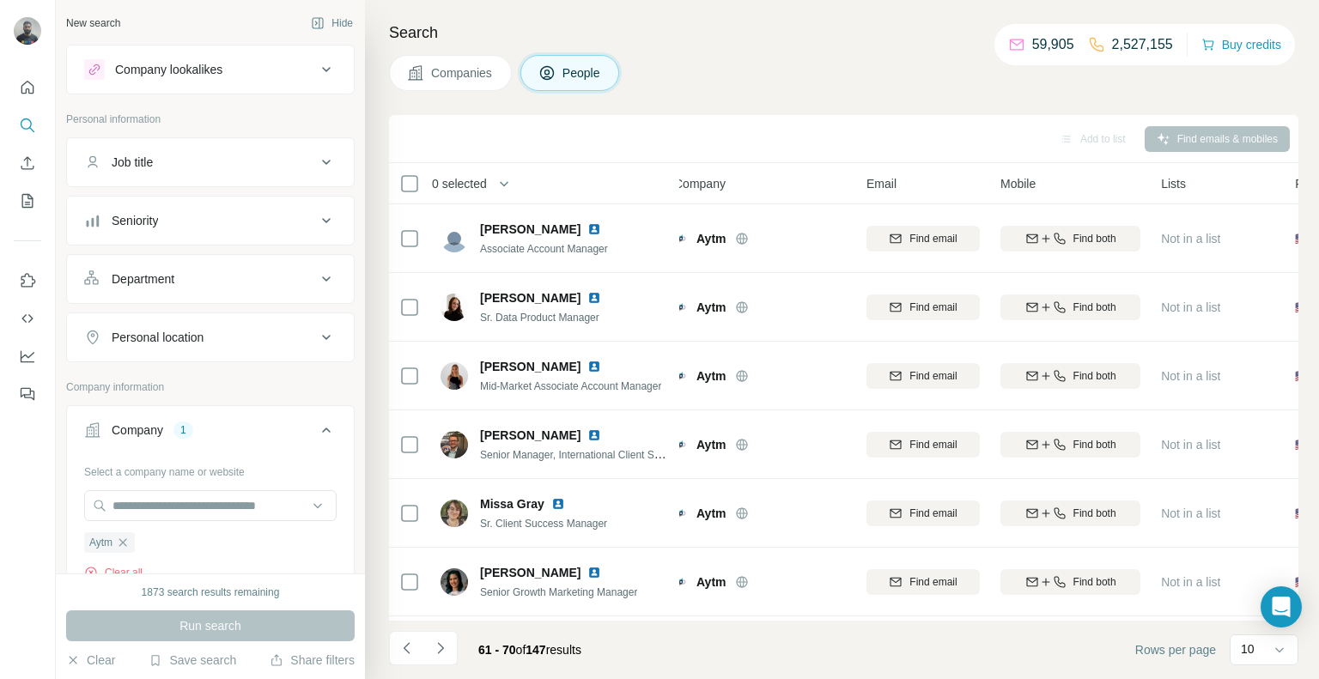
scroll to position [0, 14]
click at [442, 654] on icon "Navigate to next page" at bounding box center [440, 648] width 17 height 17
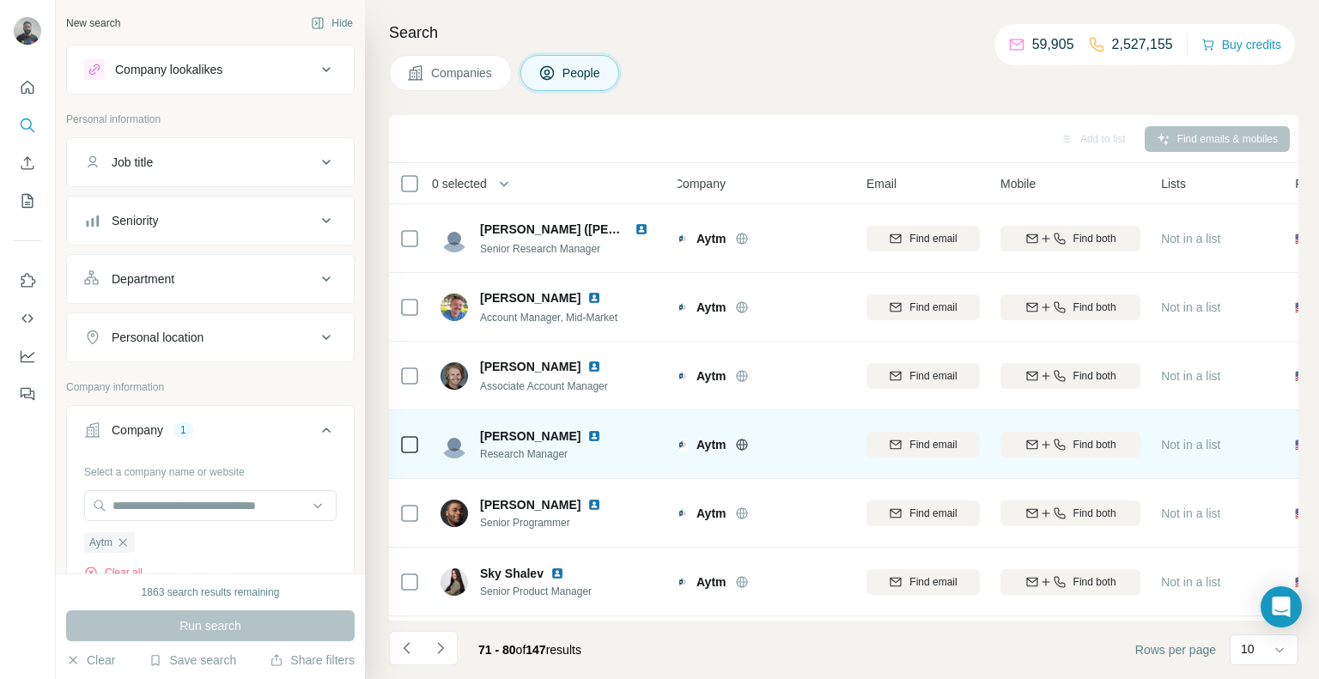
scroll to position [270, 14]
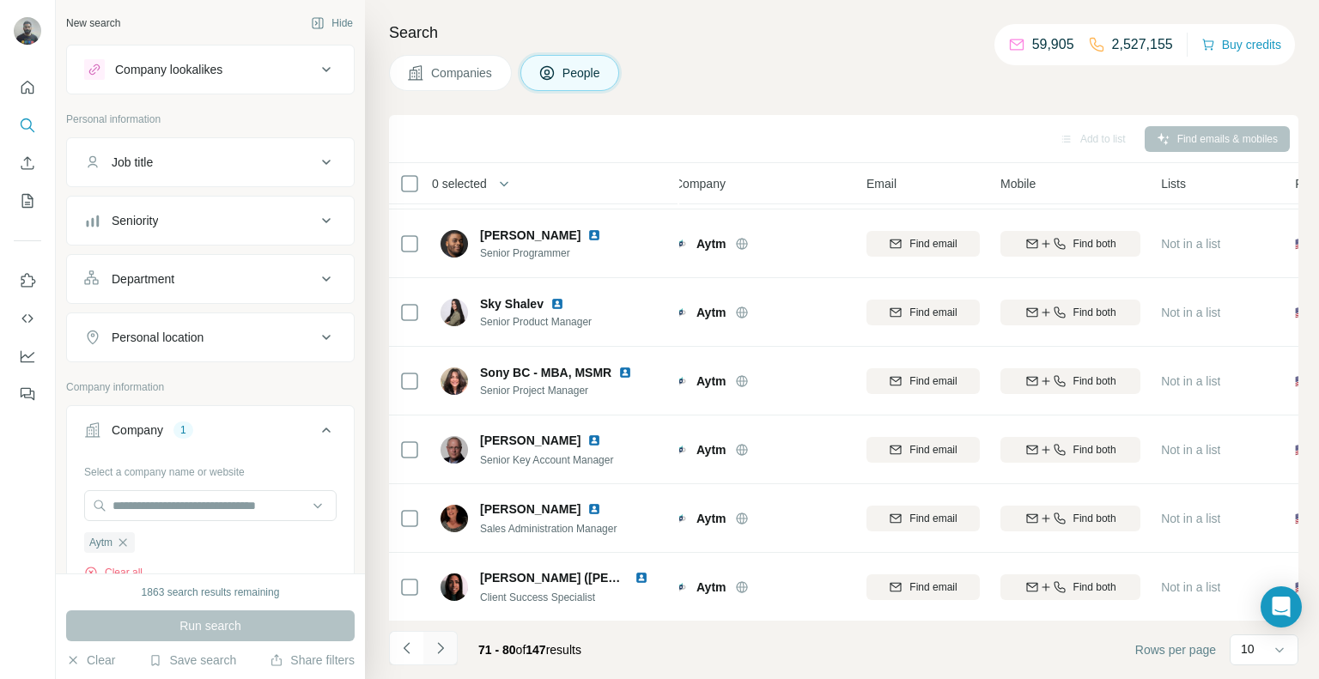
click at [449, 655] on button "Navigate to next page" at bounding box center [440, 648] width 34 height 34
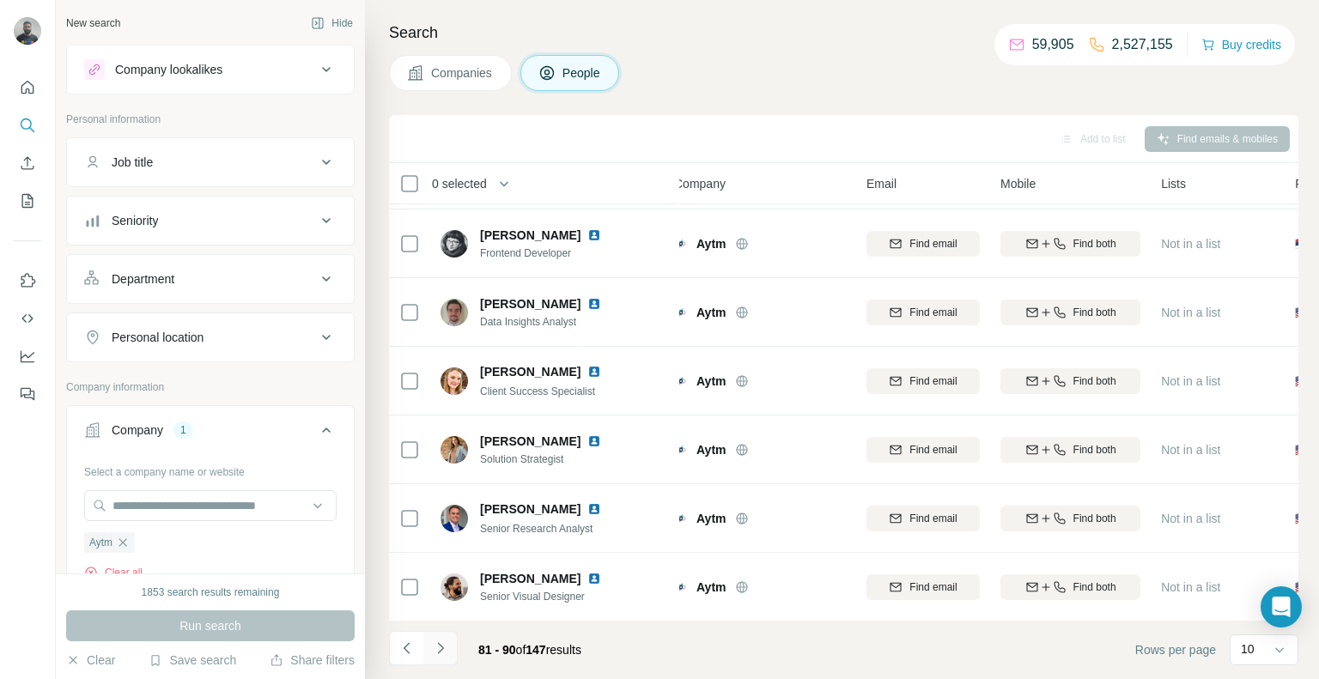
click at [448, 655] on button "Navigate to next page" at bounding box center [440, 648] width 34 height 34
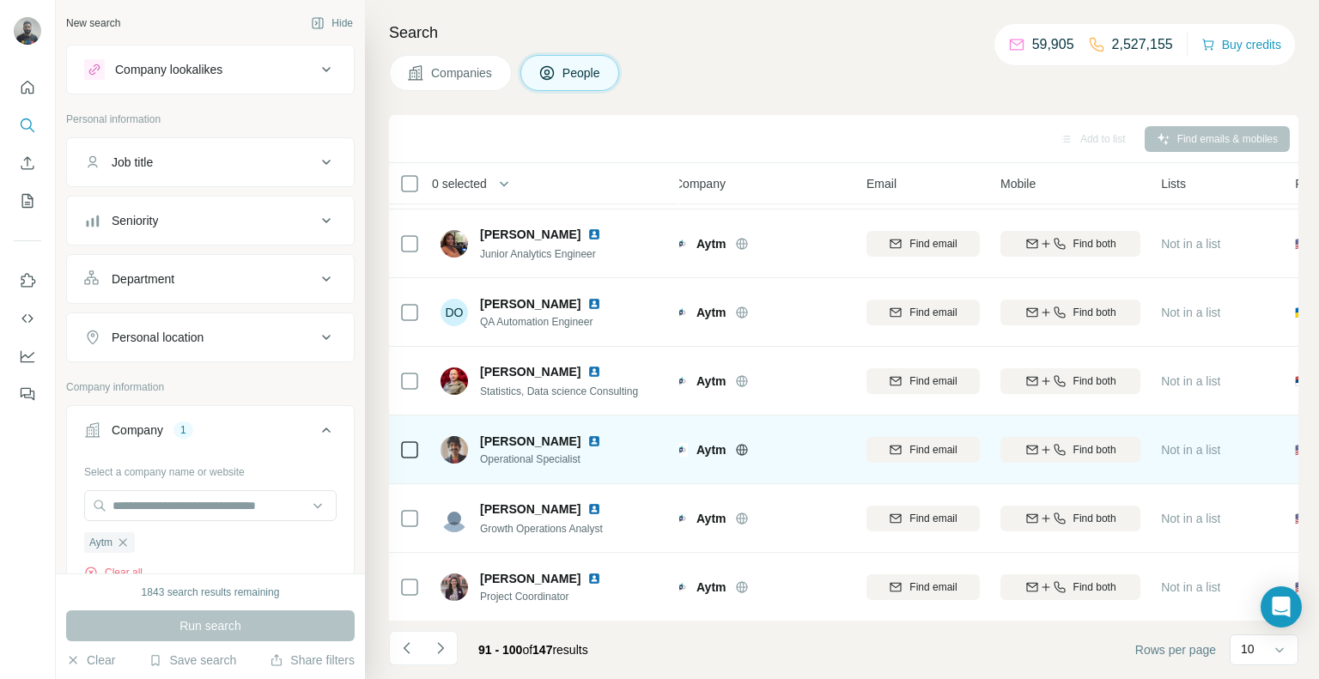
scroll to position [0, 14]
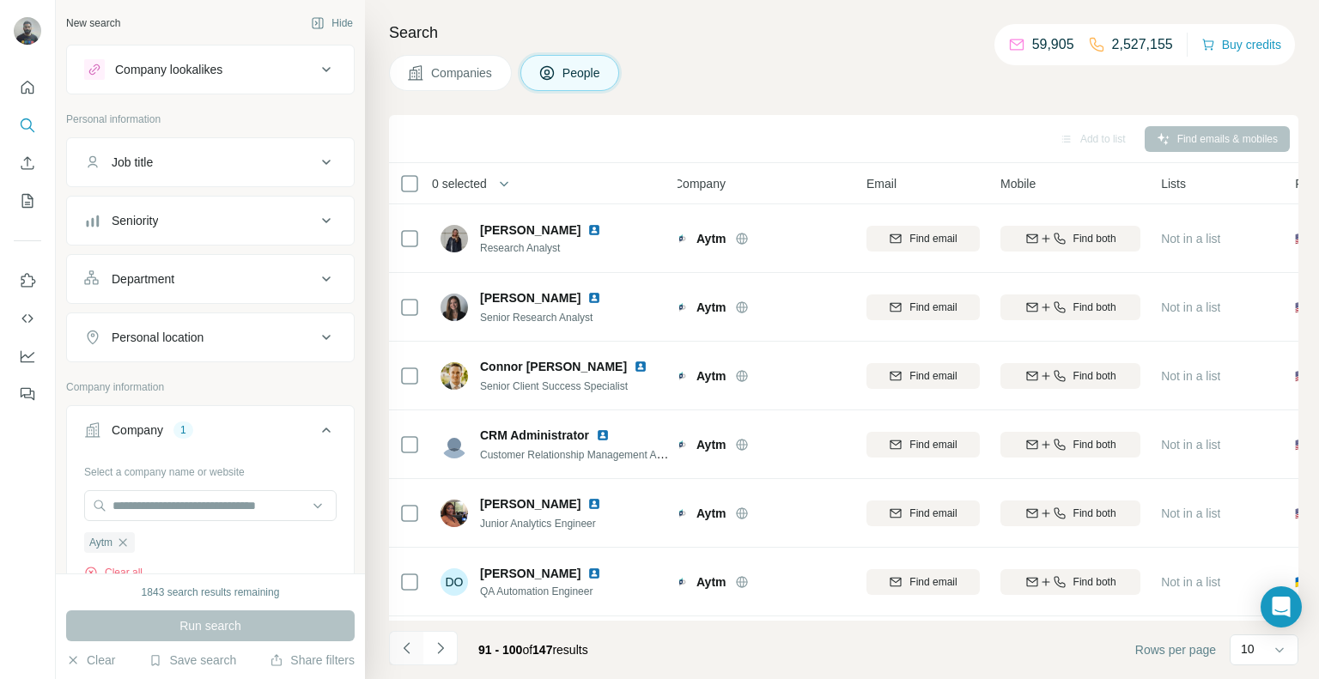
click at [403, 655] on icon "Navigate to previous page" at bounding box center [407, 648] width 17 height 17
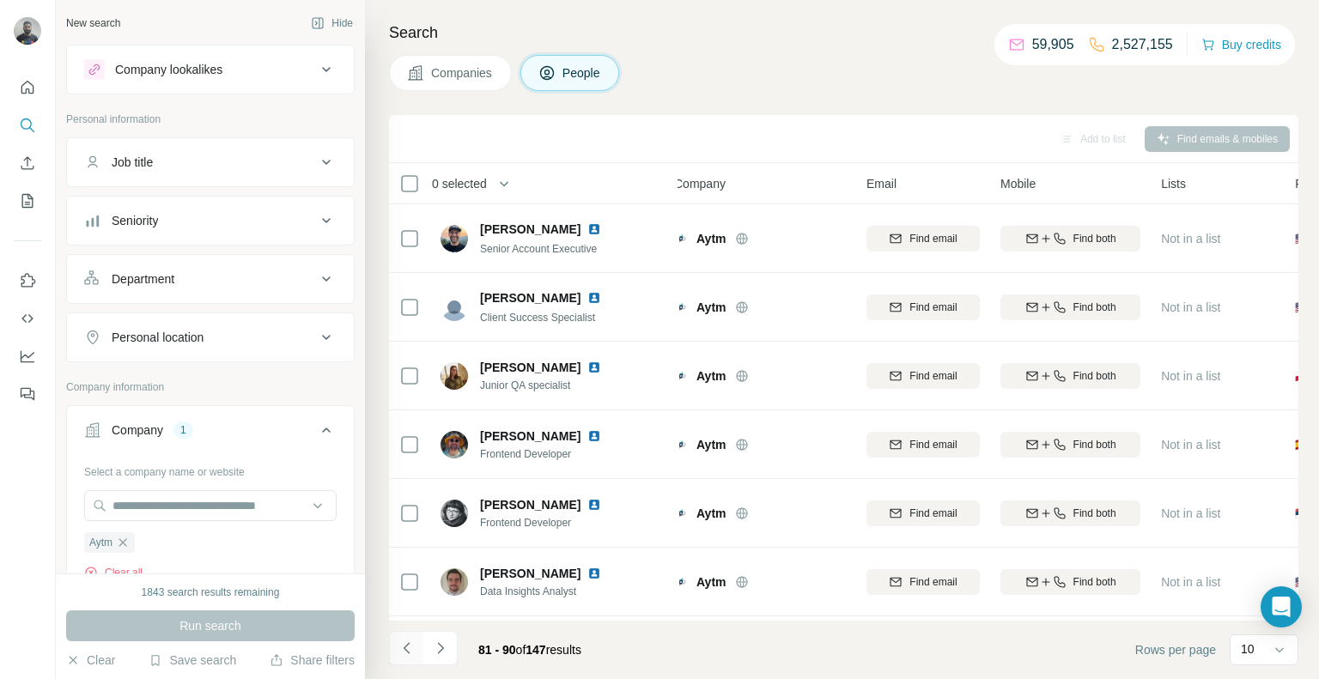
click at [403, 655] on icon "Navigate to previous page" at bounding box center [407, 648] width 17 height 17
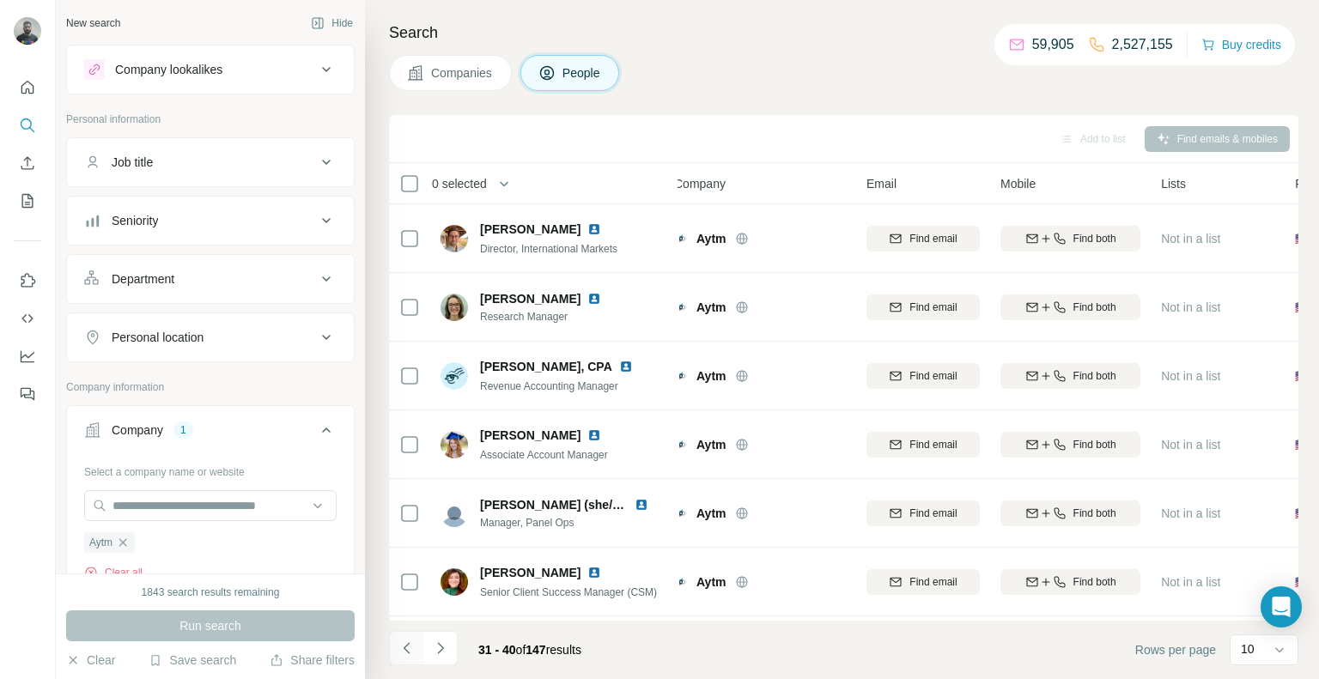
click at [403, 655] on icon "Navigate to previous page" at bounding box center [407, 648] width 17 height 17
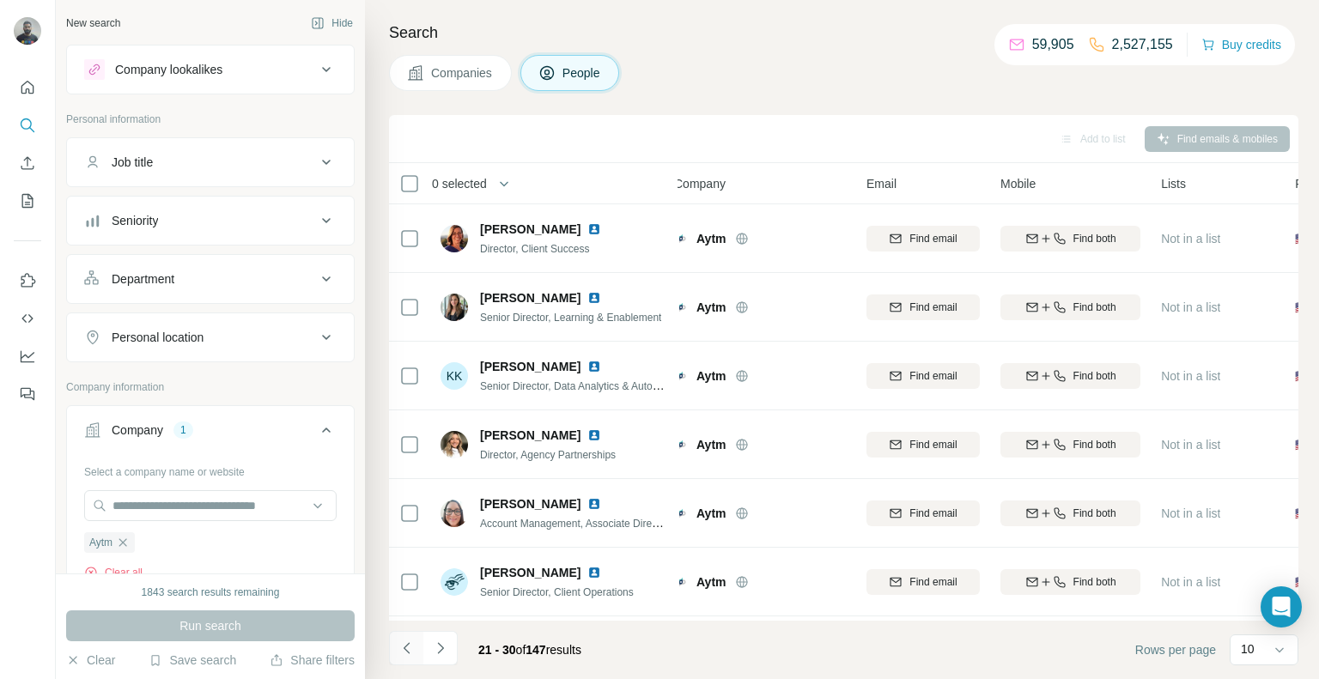
click at [403, 655] on icon "Navigate to previous page" at bounding box center [407, 648] width 17 height 17
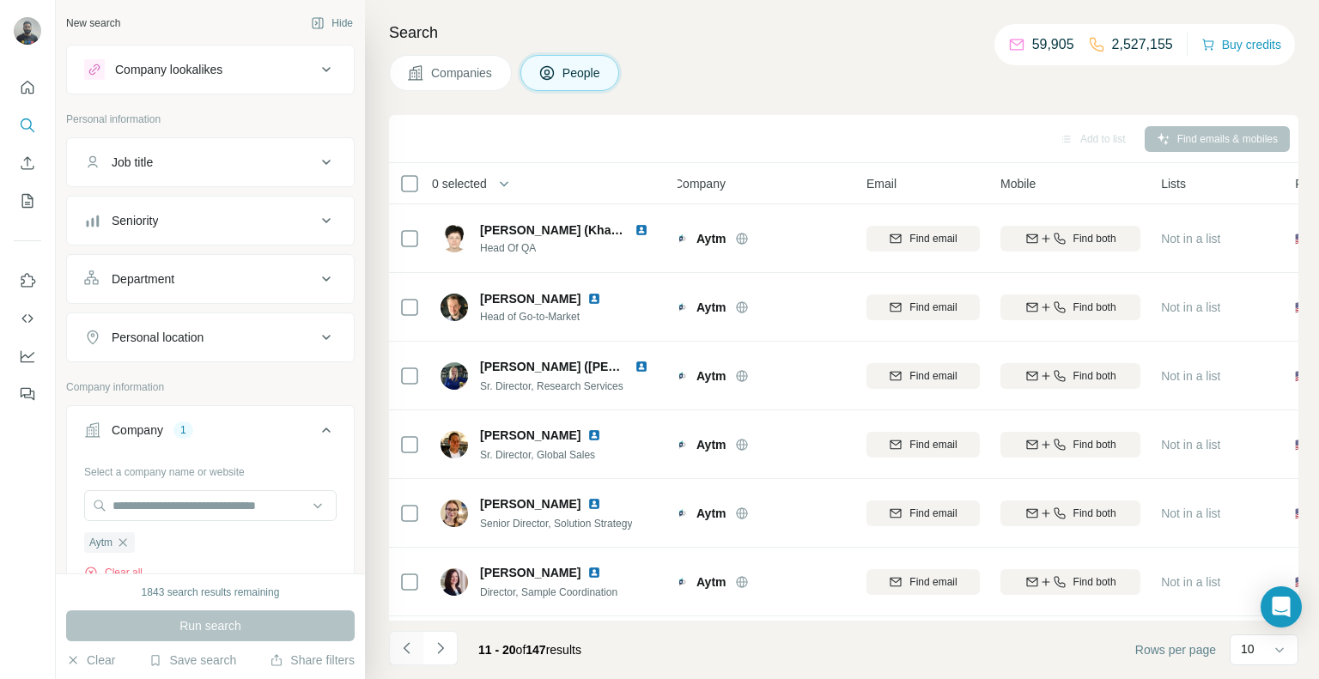
click at [403, 655] on icon "Navigate to previous page" at bounding box center [407, 648] width 17 height 17
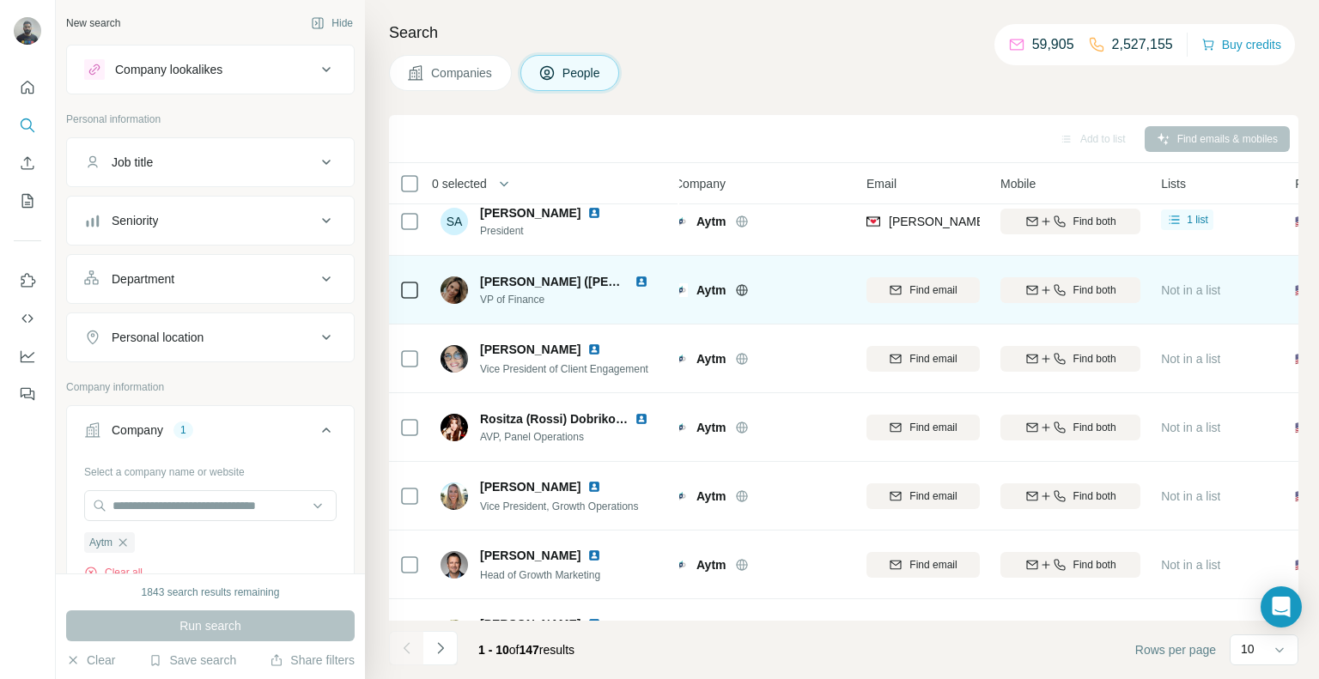
scroll to position [270, 14]
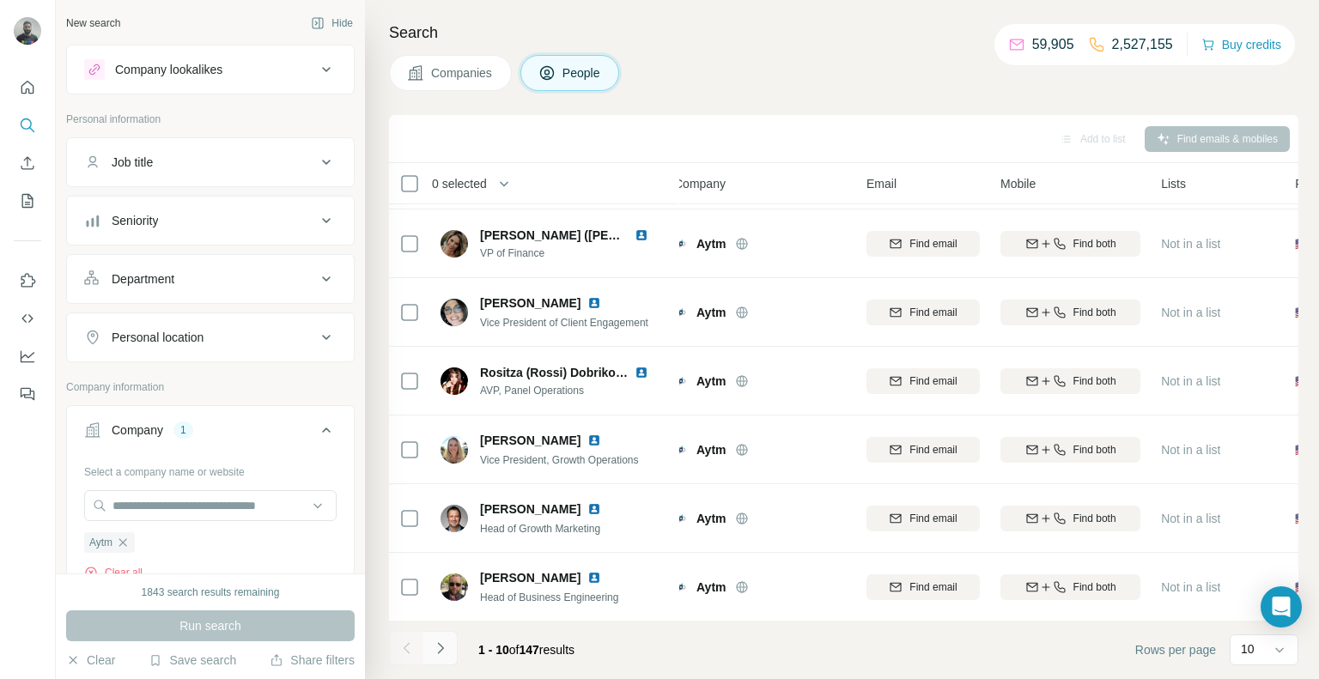
click at [450, 641] on button "Navigate to next page" at bounding box center [440, 648] width 34 height 34
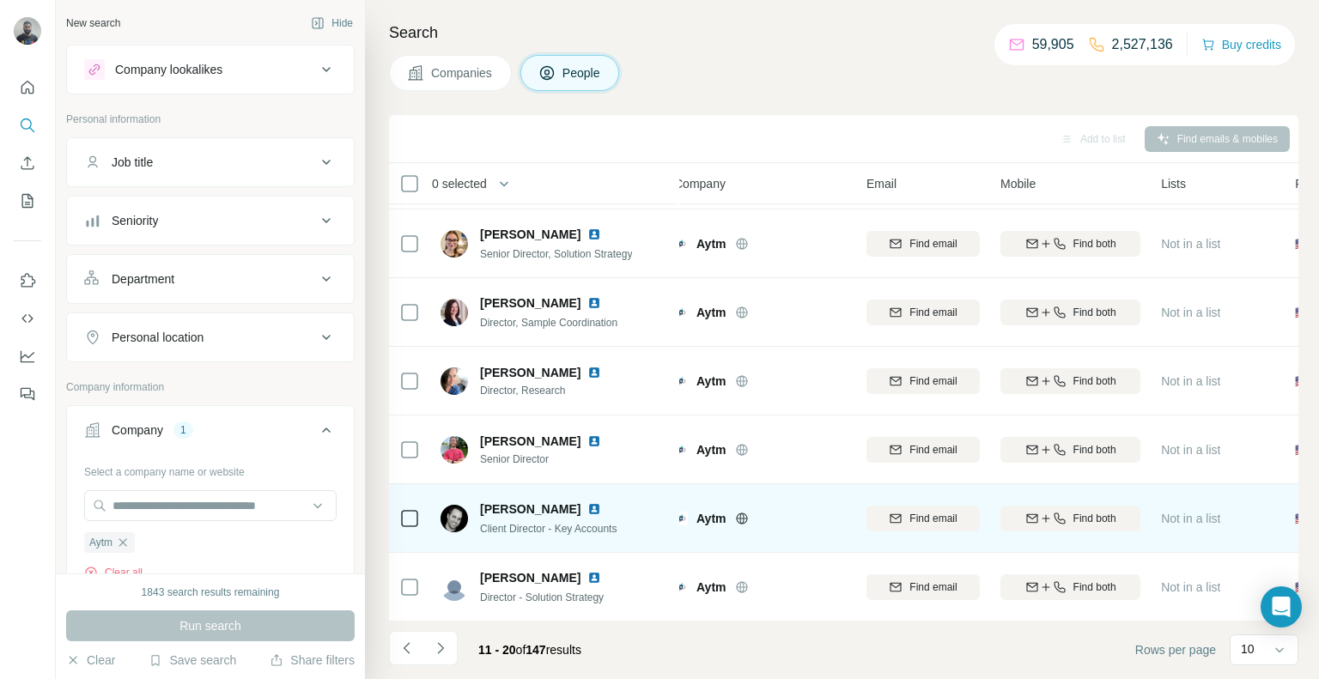
scroll to position [0, 14]
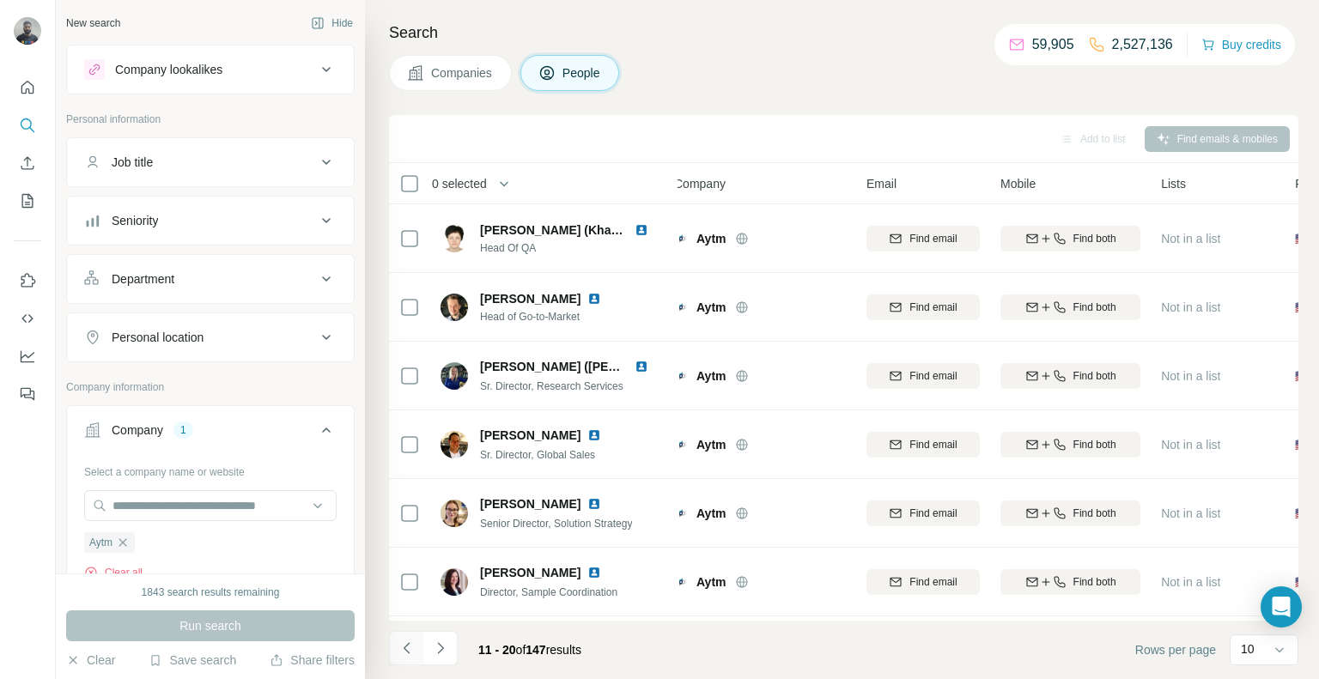
click at [403, 660] on button "Navigate to previous page" at bounding box center [406, 648] width 34 height 34
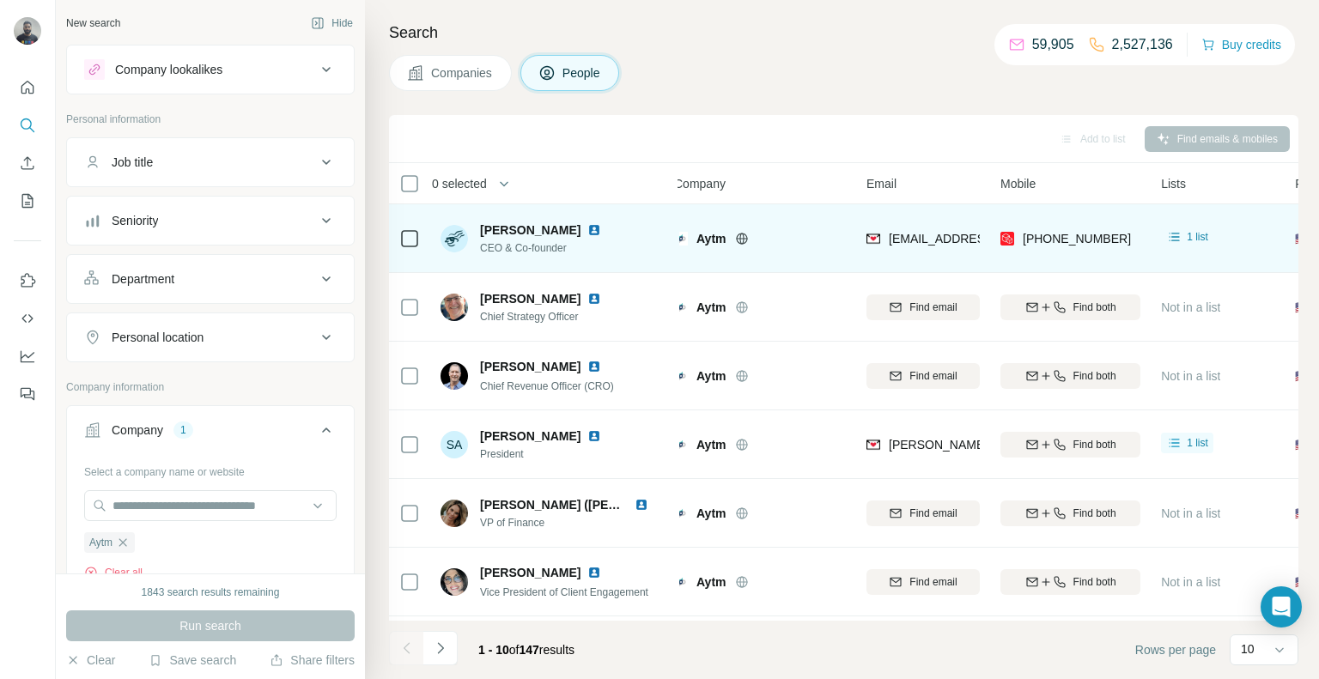
click at [977, 238] on div "[EMAIL_ADDRESS][DOMAIN_NAME]" at bounding box center [923, 238] width 113 height 47
copy span "[EMAIL_ADDRESS][DOMAIN_NAME]"
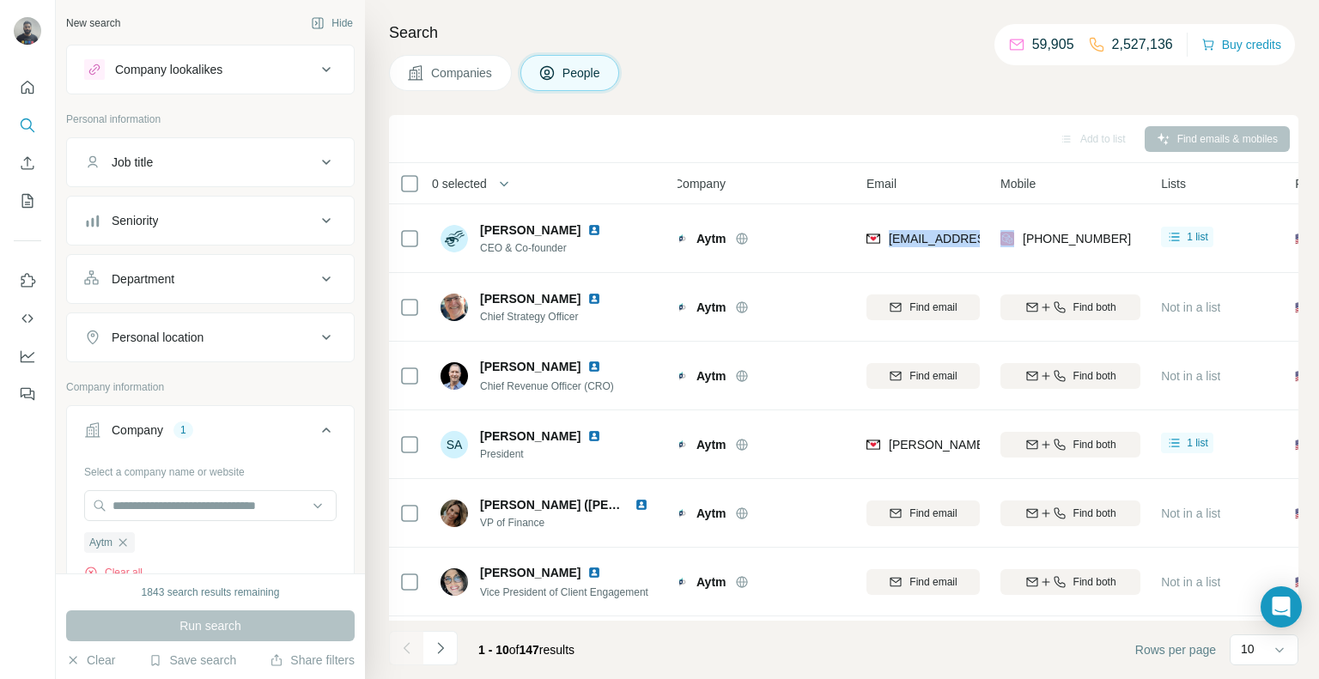
click at [514, 142] on div "Add to list Find emails & mobiles" at bounding box center [844, 139] width 892 height 30
click at [127, 541] on icon "button" at bounding box center [123, 543] width 14 height 14
click at [131, 496] on input "text" at bounding box center [210, 505] width 253 height 31
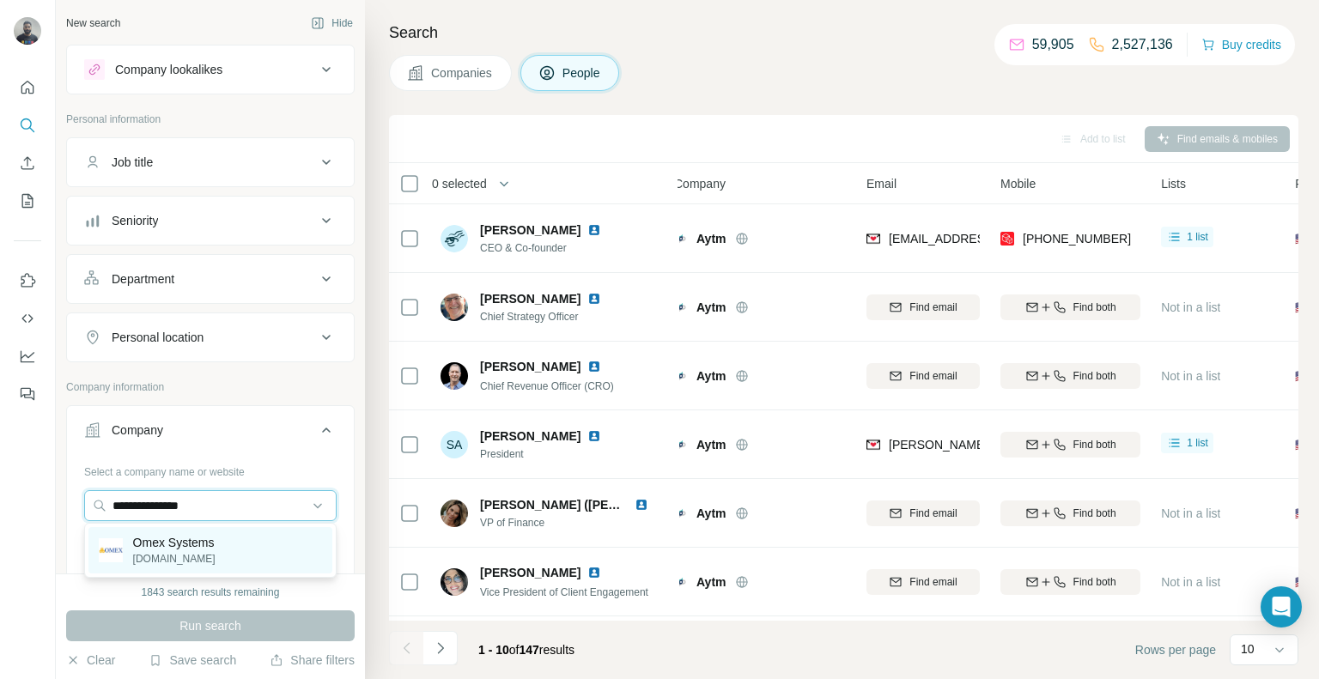
type input "**********"
click at [216, 554] on p "[DOMAIN_NAME]" at bounding box center [174, 558] width 82 height 15
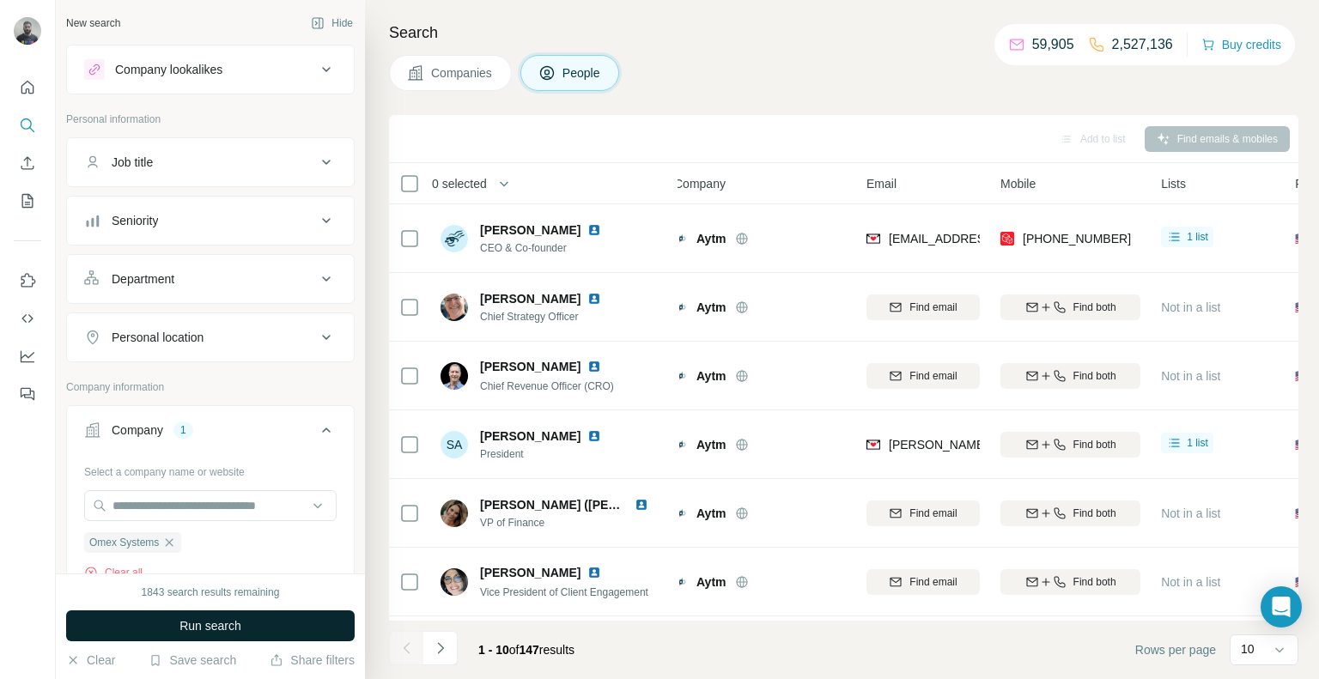
click at [210, 628] on span "Run search" at bounding box center [211, 626] width 62 height 17
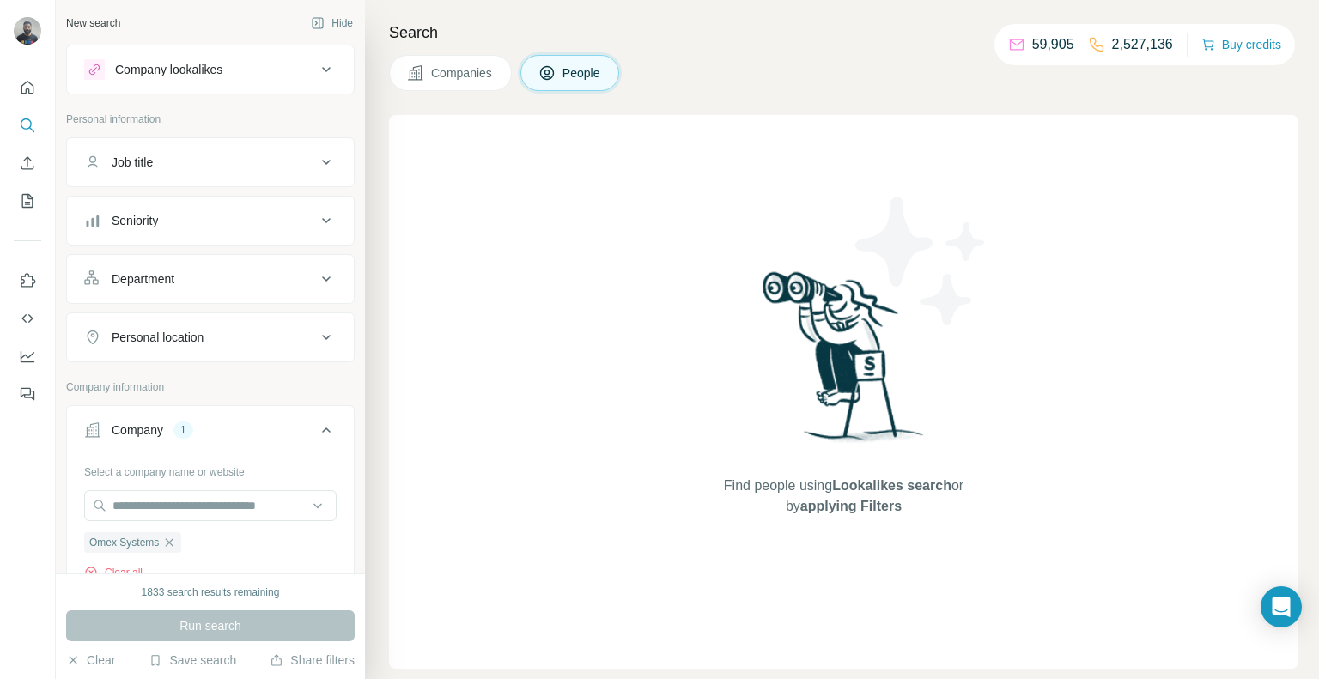
click at [439, 67] on span "Companies" at bounding box center [462, 72] width 63 height 17
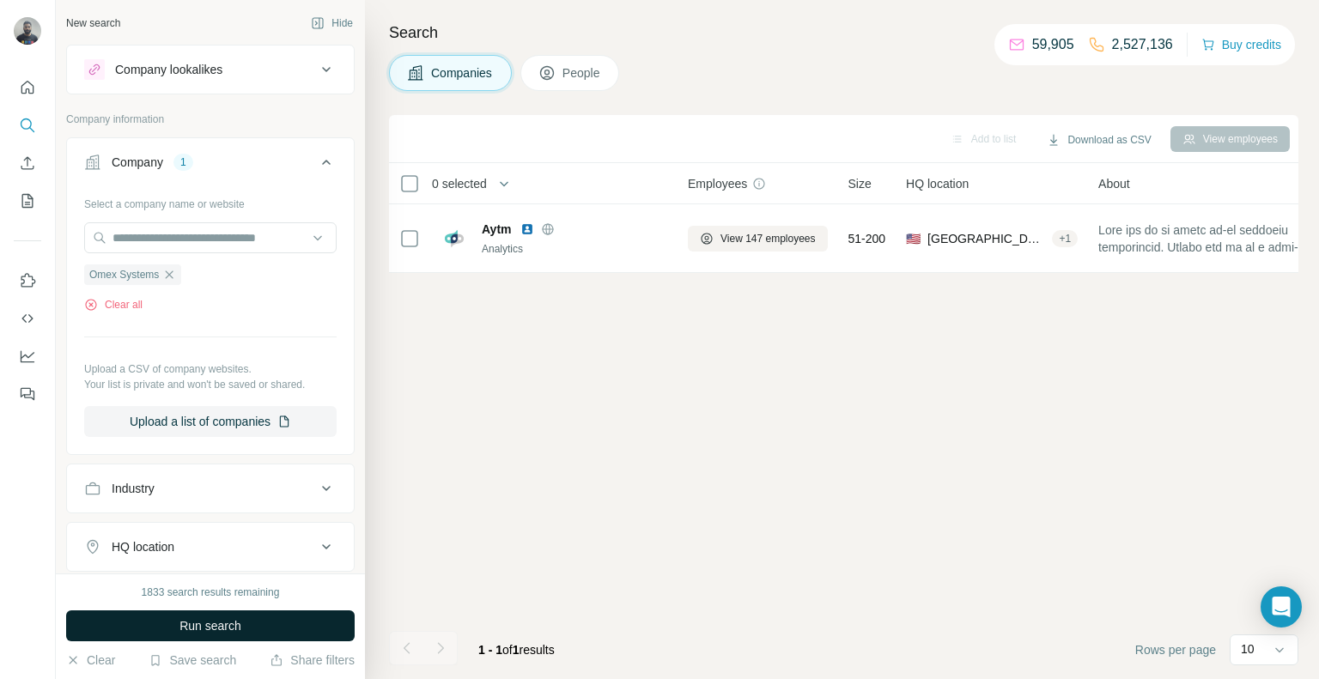
click at [212, 631] on span "Run search" at bounding box center [211, 626] width 62 height 17
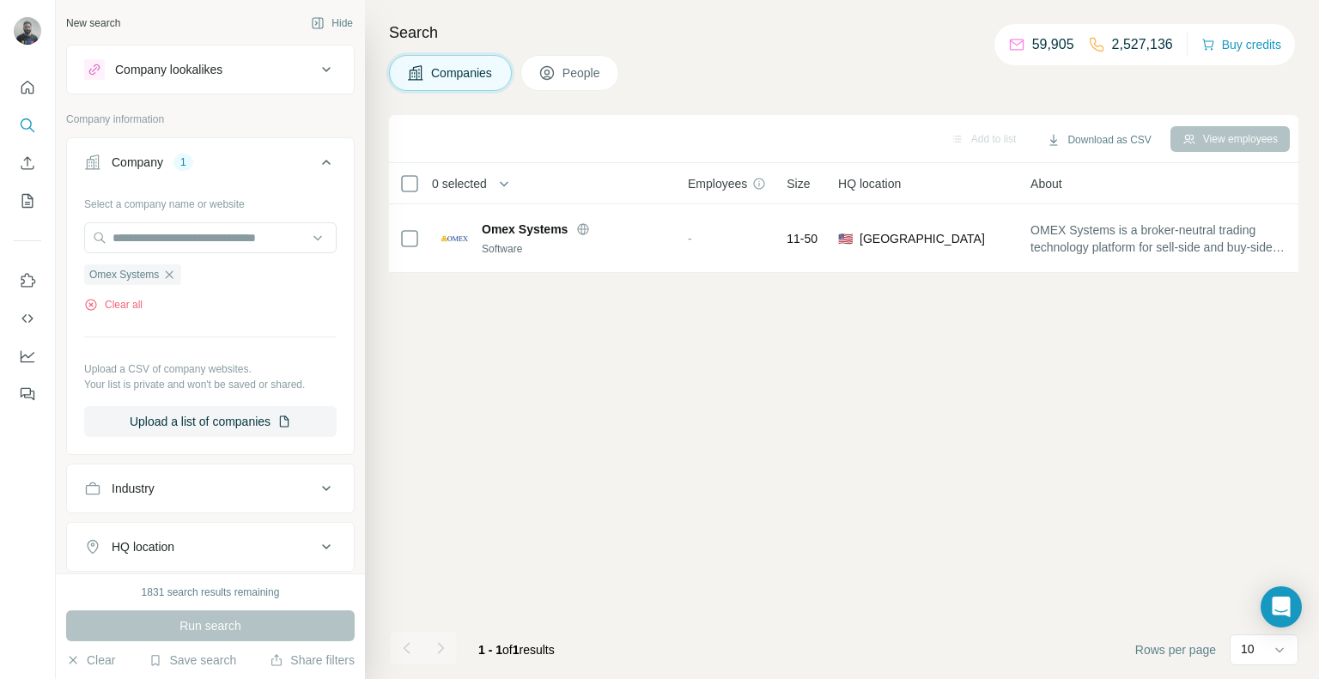
click at [600, 68] on span "People" at bounding box center [583, 72] width 40 height 17
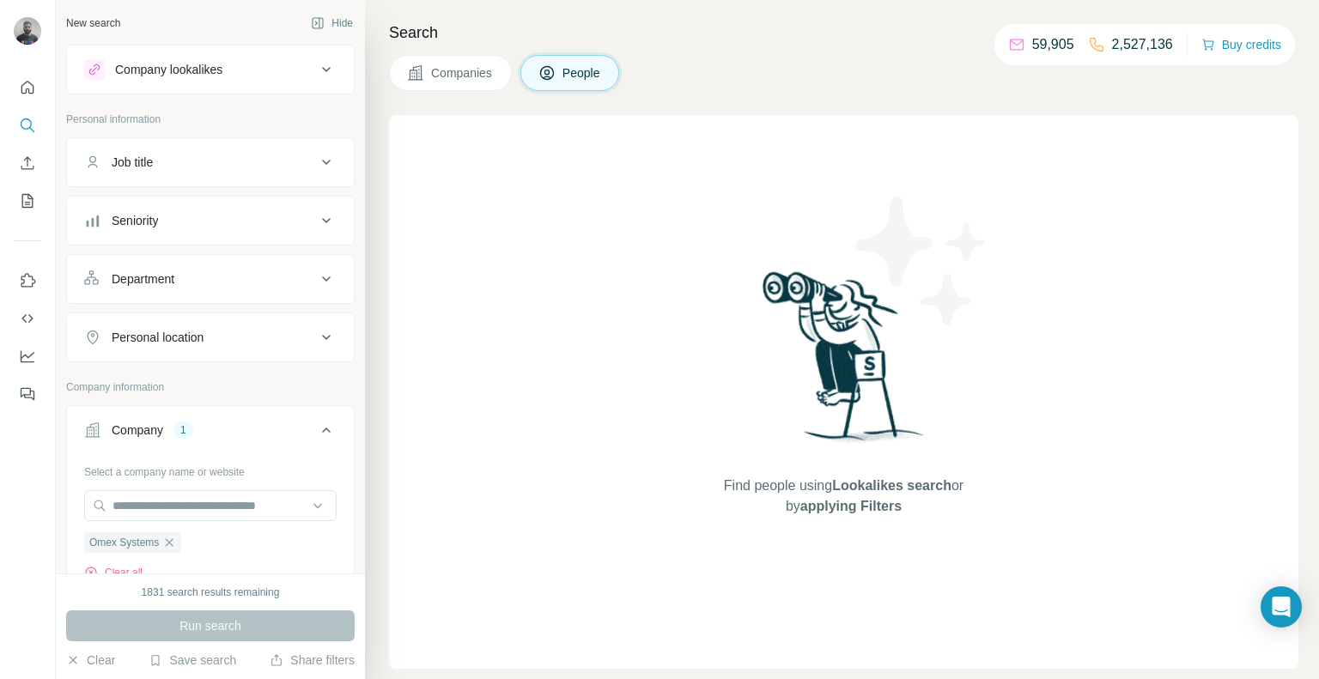
click at [477, 70] on span "Companies" at bounding box center [462, 72] width 63 height 17
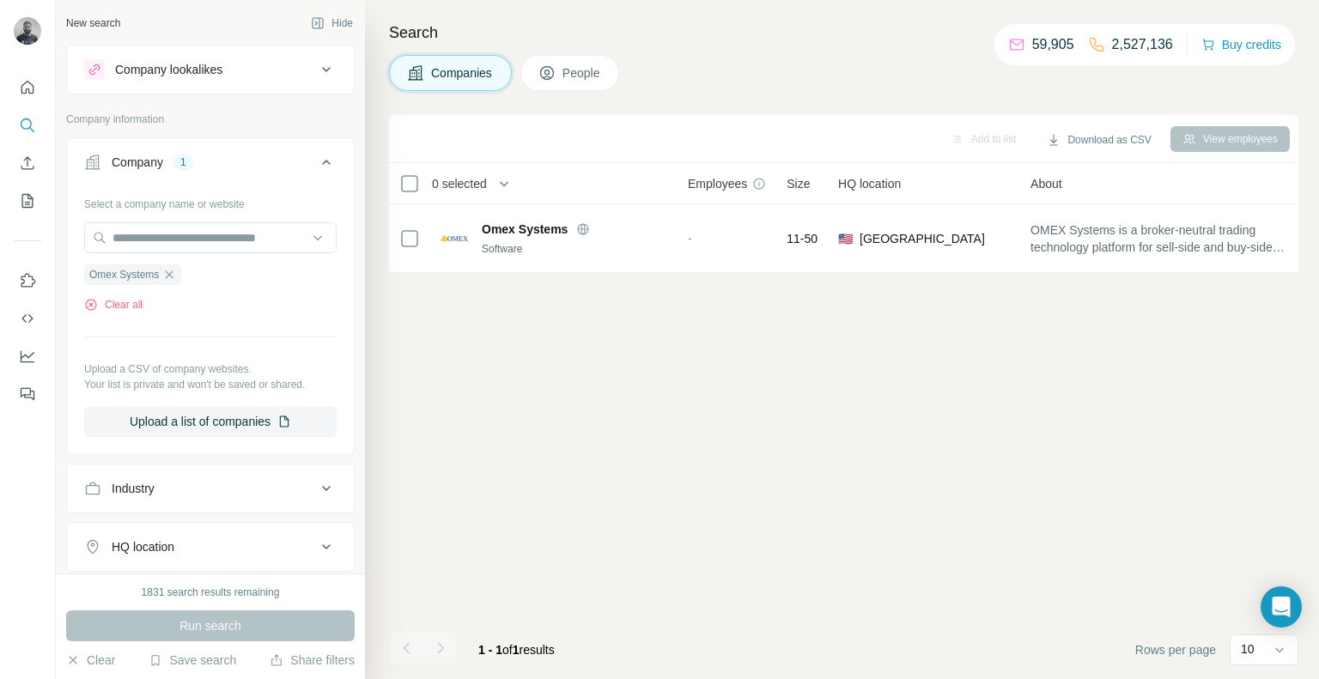
click at [600, 72] on span "People" at bounding box center [583, 72] width 40 height 17
